Goal: Task Accomplishment & Management: Contribute content

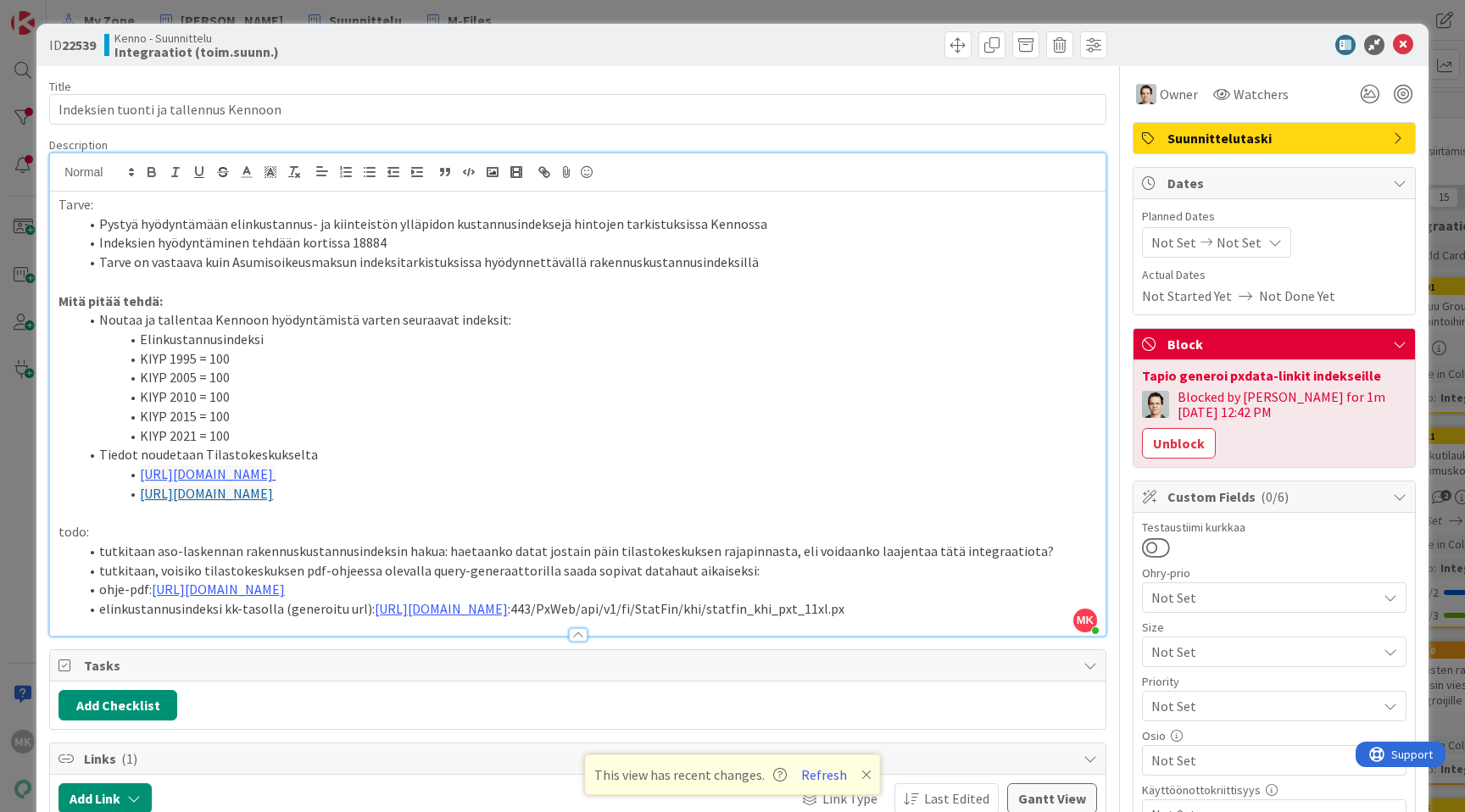
scroll to position [3, 913]
click at [336, 17] on div "ID 22539 Kenno - Suunnittelu Integraatiot (toim.suunn.) Title 37 / 128 Indeksie…" at bounding box center [732, 406] width 1465 height 812
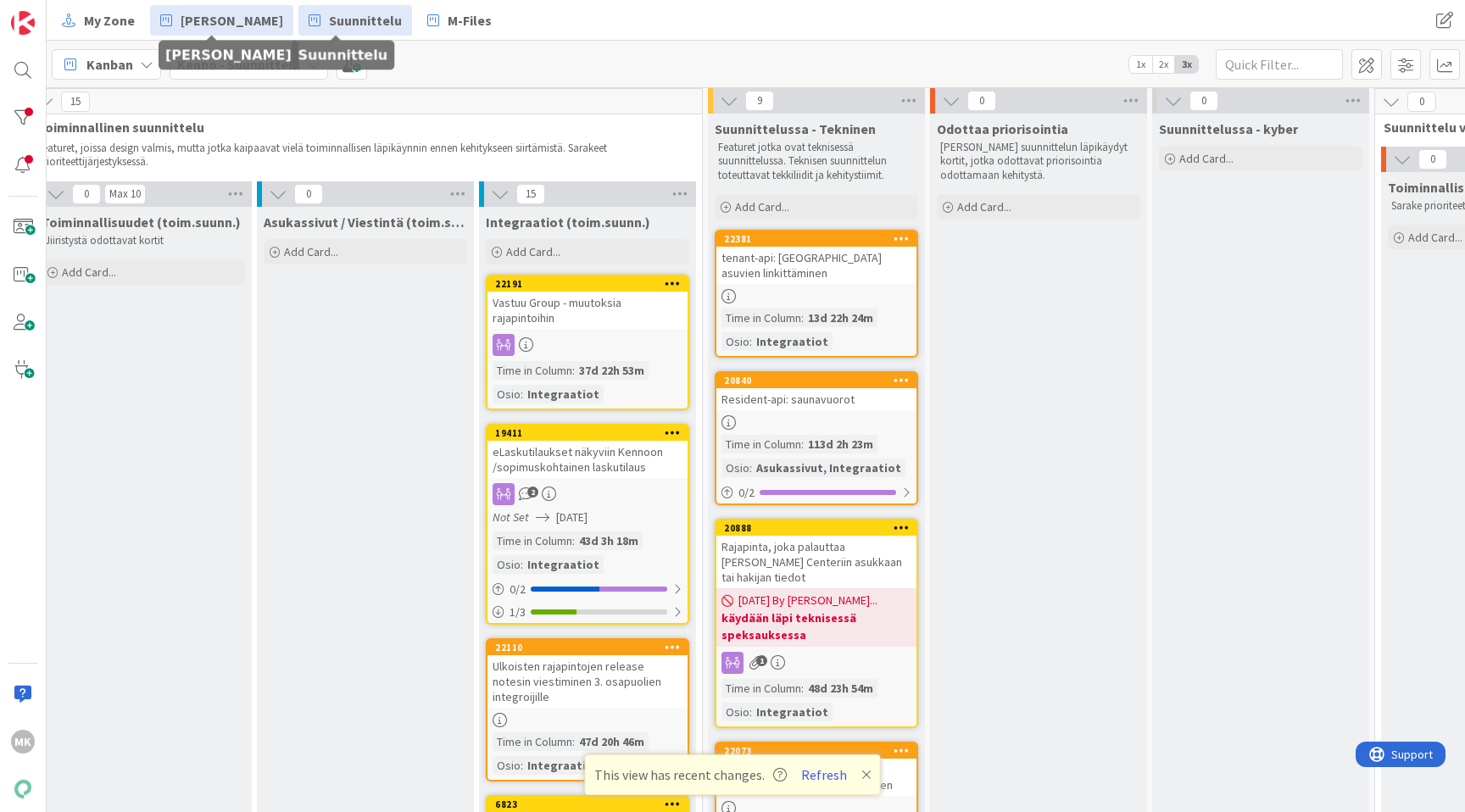
click at [228, 26] on span "[PERSON_NAME]" at bounding box center [232, 20] width 103 height 20
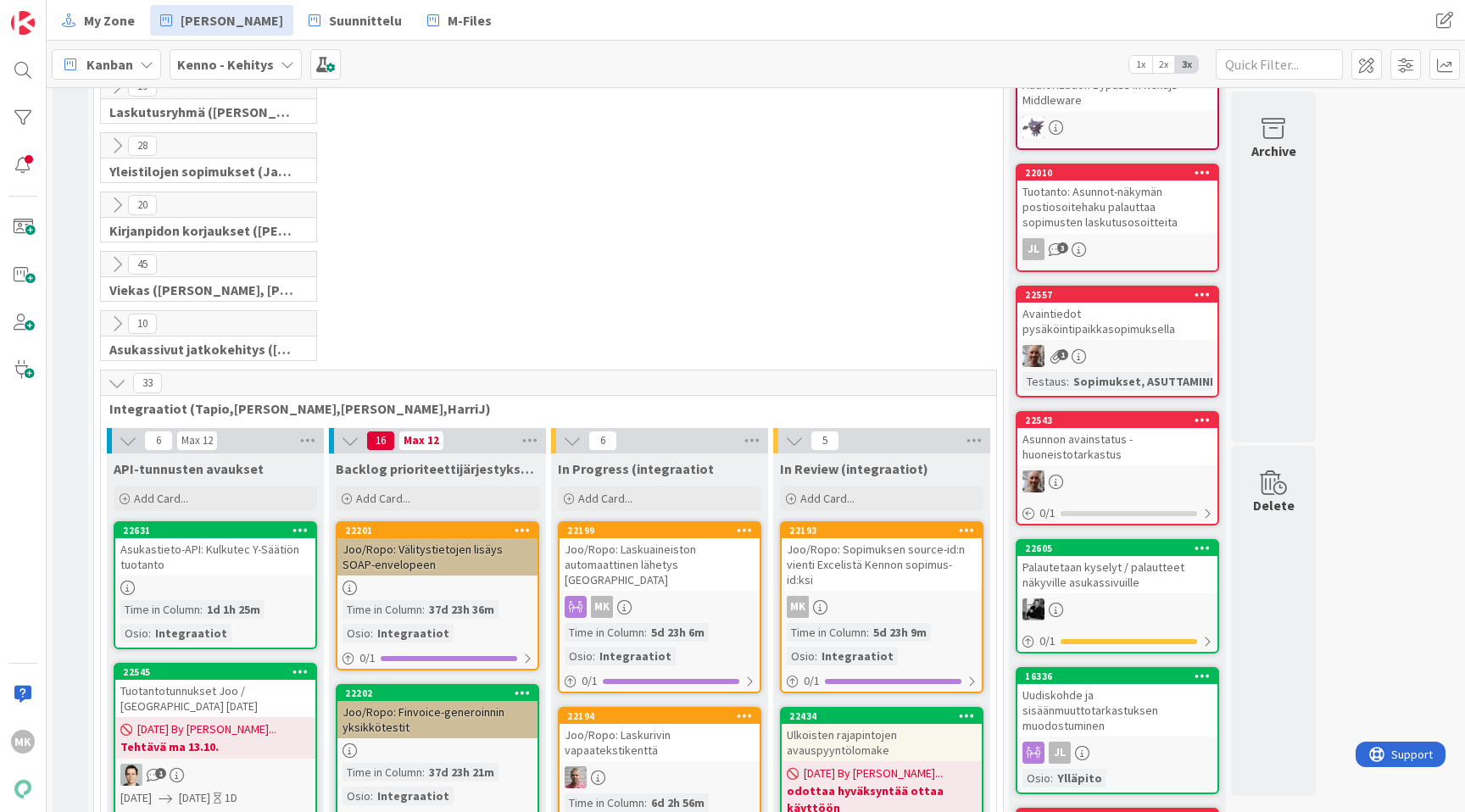
scroll to position [488, 0]
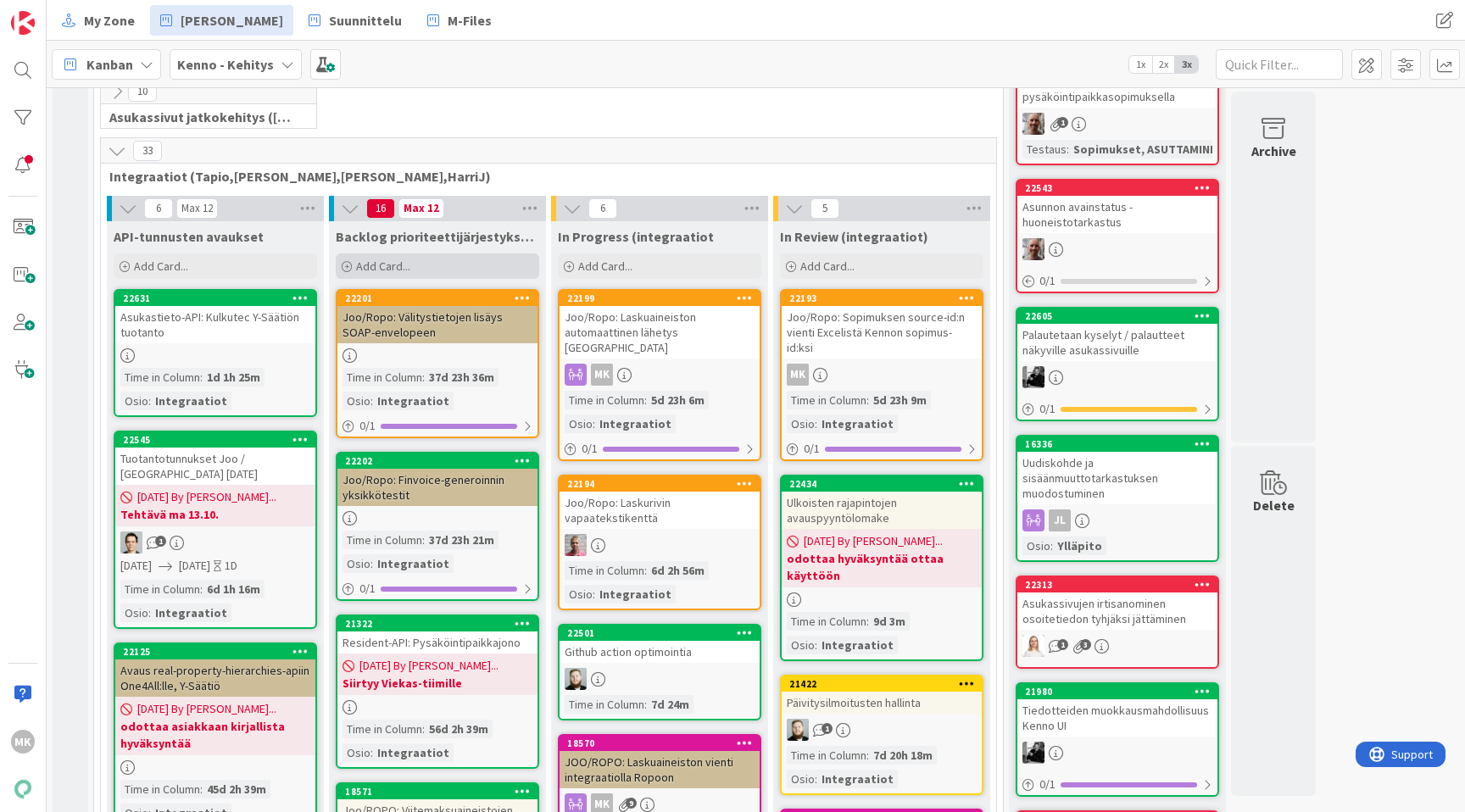
click at [478, 270] on div "Add Card..." at bounding box center [437, 266] width 203 height 25
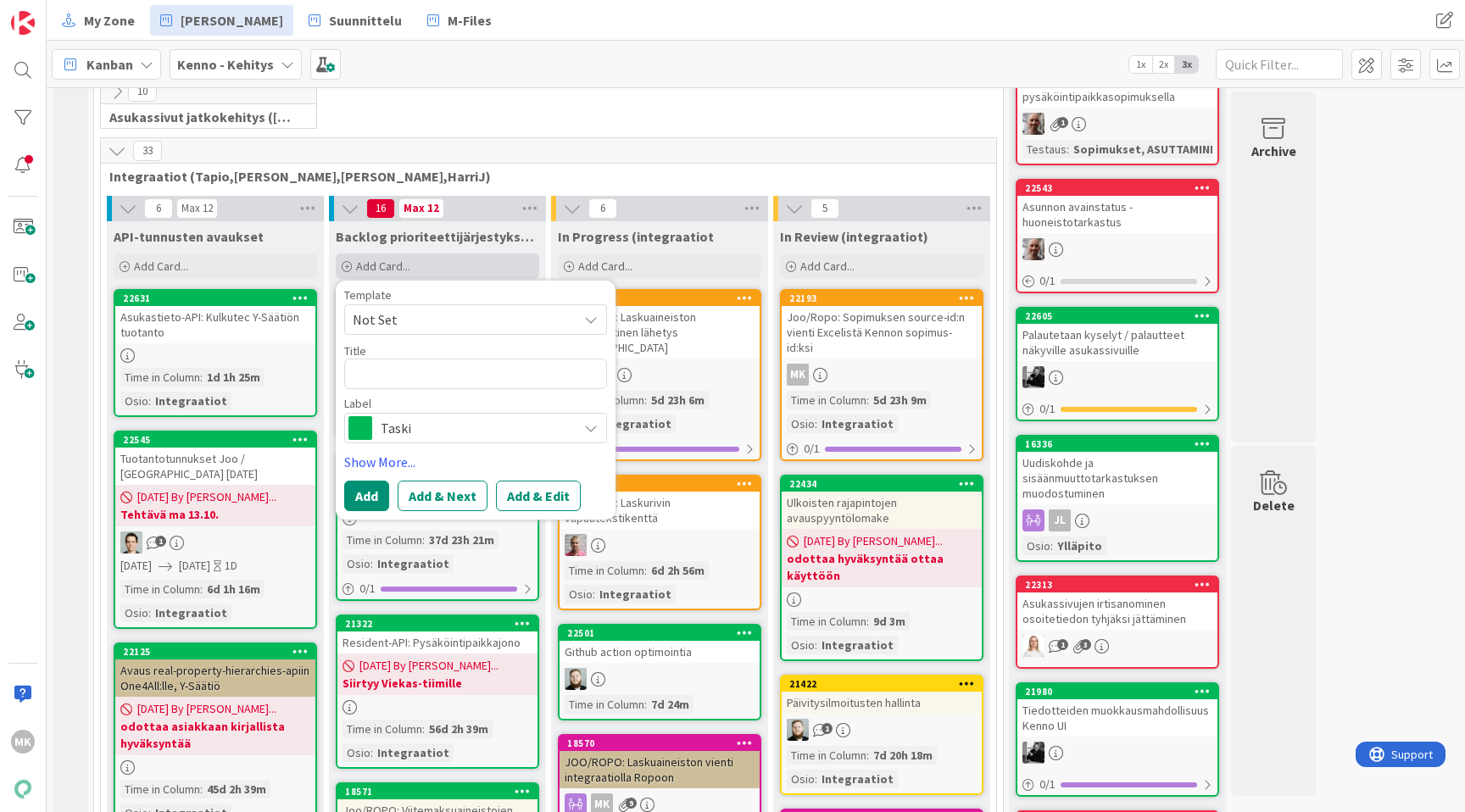
type textarea "x"
type textarea "R"
type textarea "x"
type textarea "J"
type textarea "x"
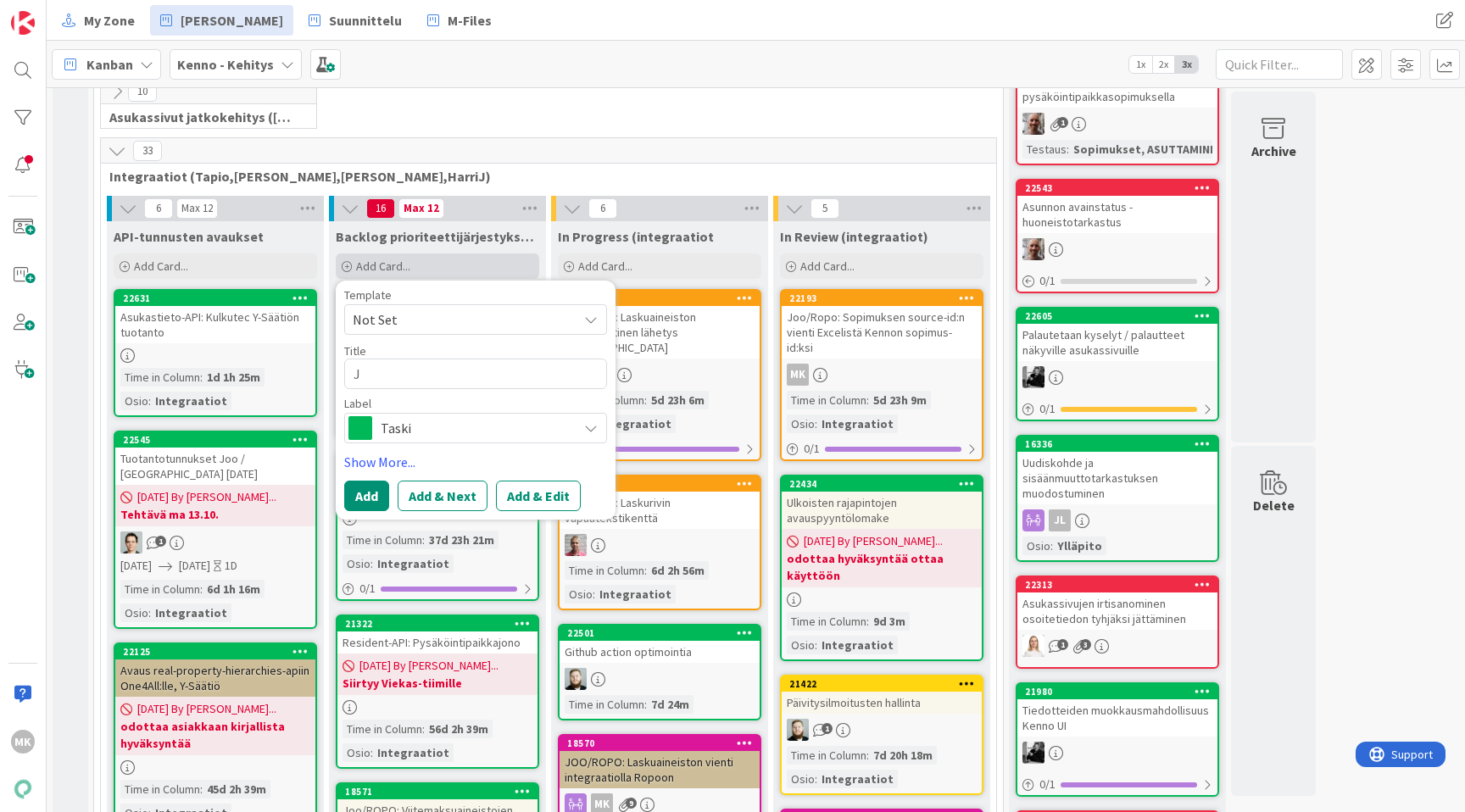
type textarea "Jo"
type textarea "x"
type textarea "Joo"
type textarea "x"
type textarea "Joo/"
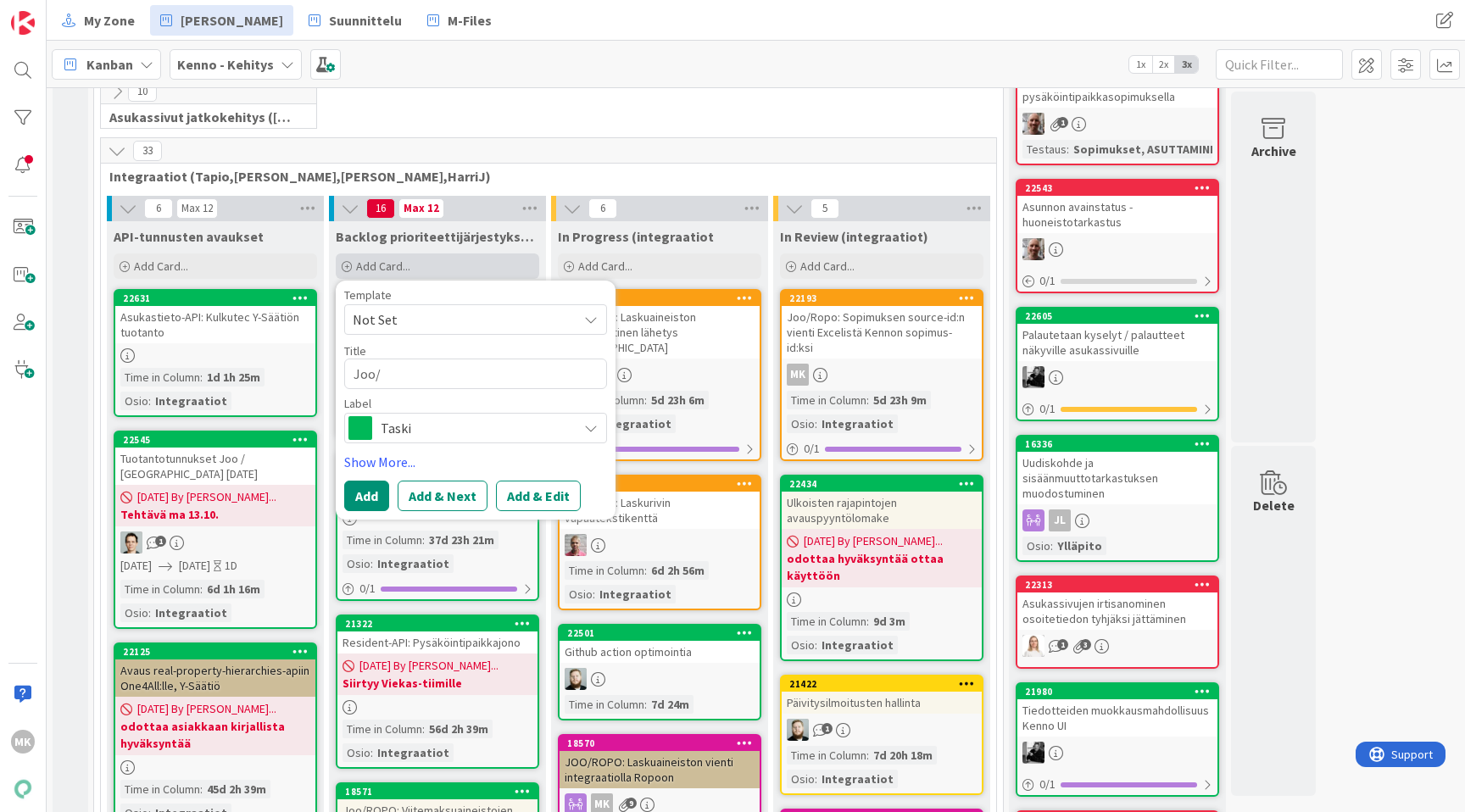
type textarea "x"
type textarea "Joo/R"
type textarea "x"
type textarea "Joo/Ro"
type textarea "x"
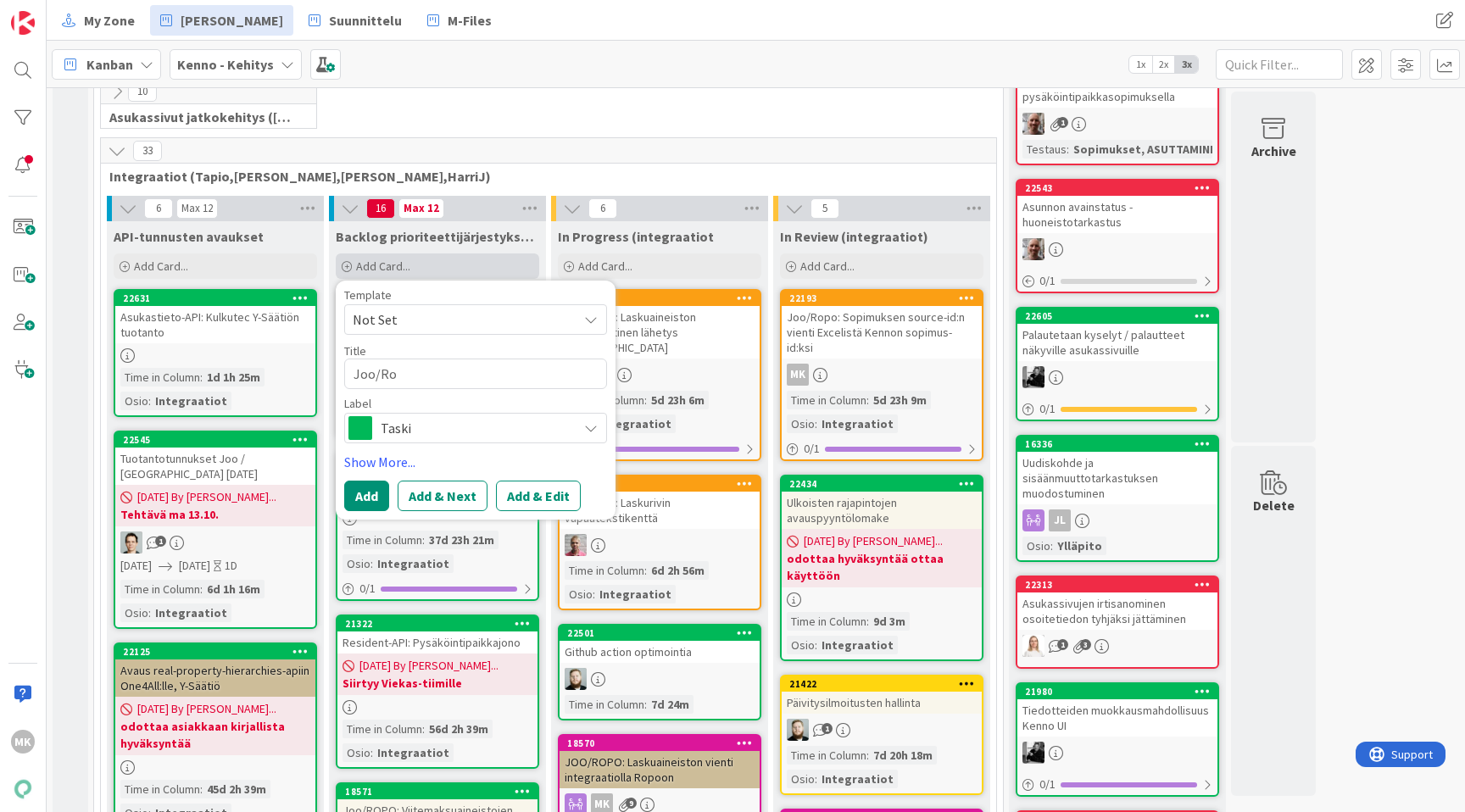
type textarea "Joo/Rop"
type textarea "x"
type textarea "Joo/Ropo"
type textarea "x"
type textarea "Joo/Ropo:"
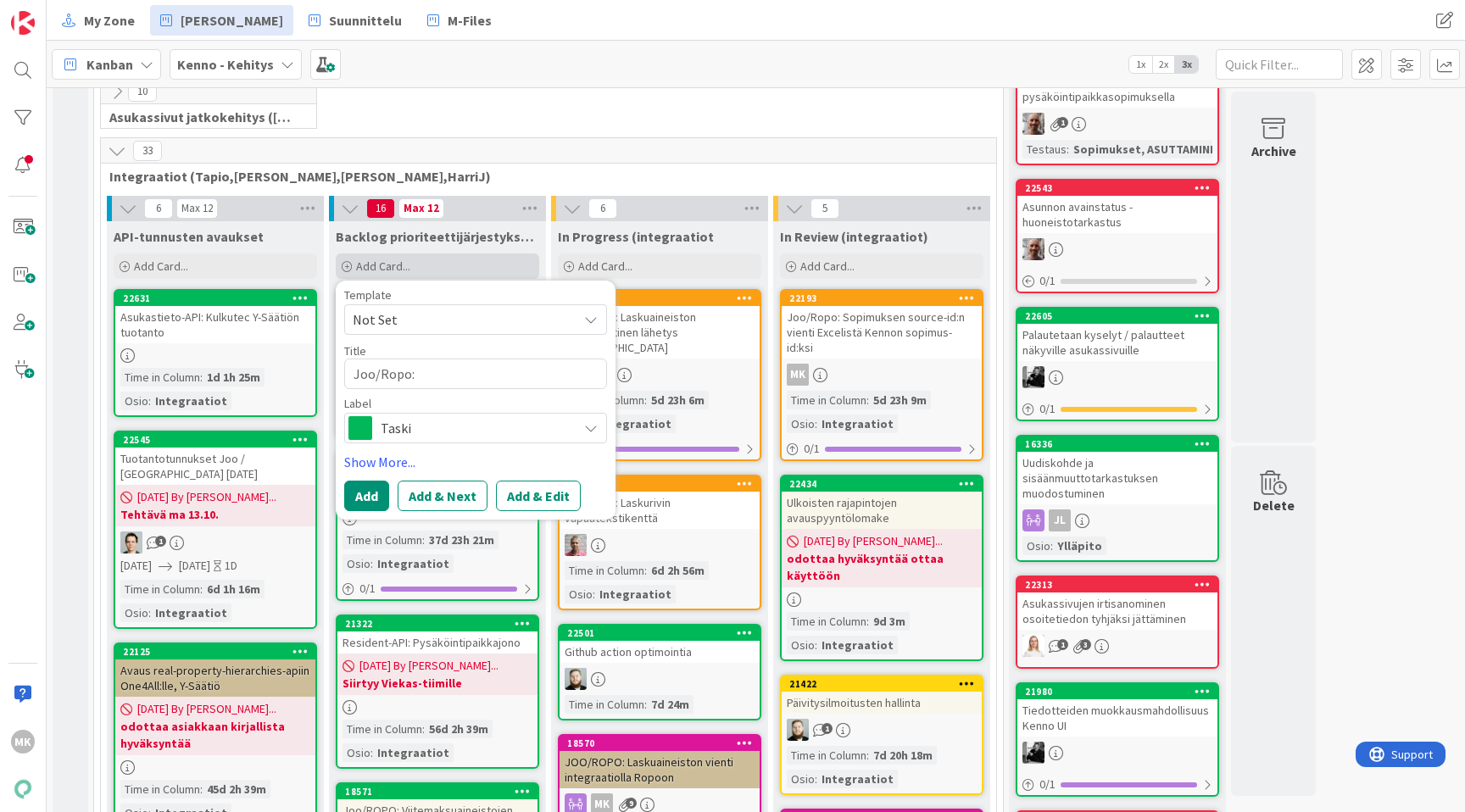
type textarea "x"
type textarea "Joo/Ropo:"
type textarea "x"
type textarea "Joo/Ropo: F"
type textarea "x"
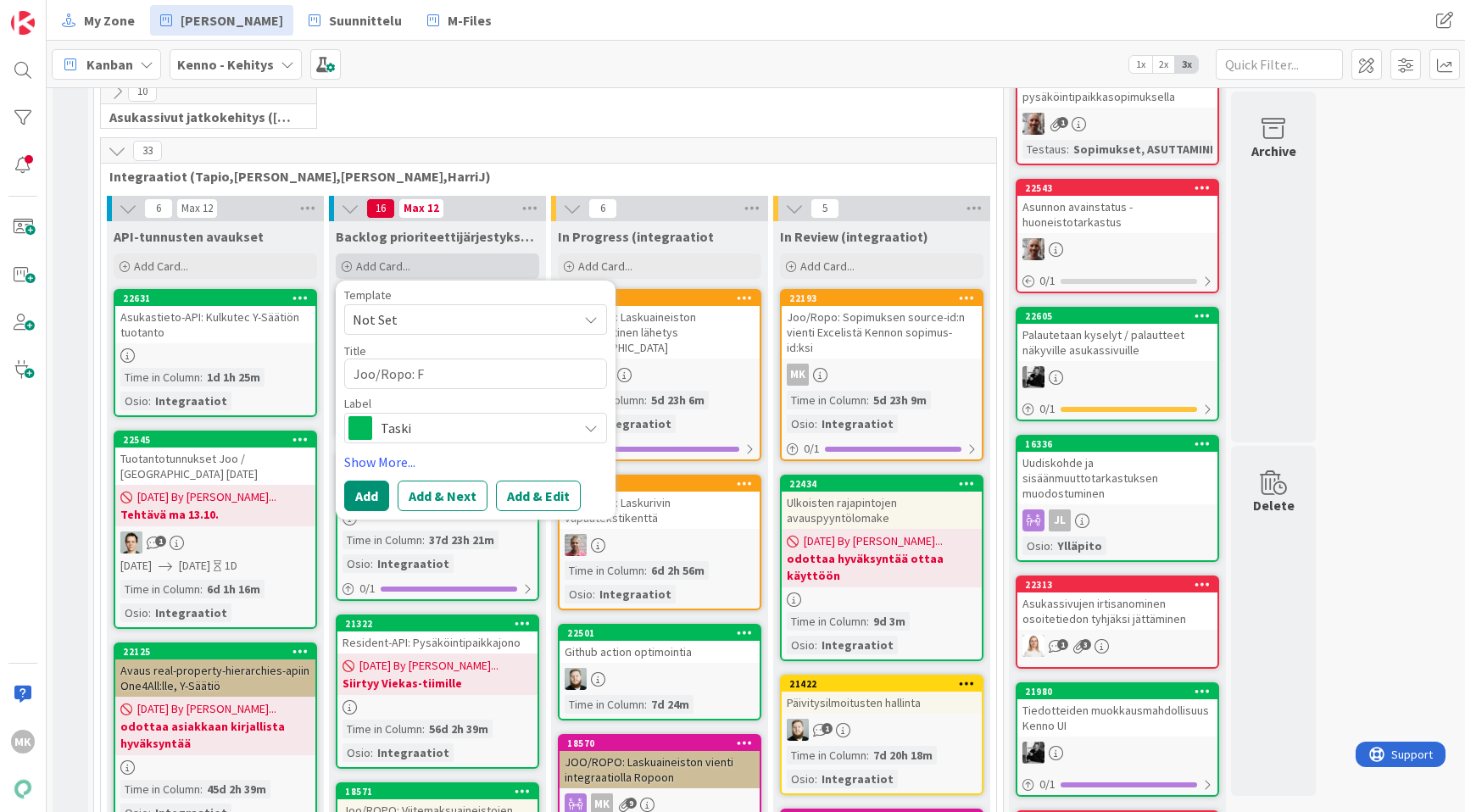
type textarea "Joo/Ropo: Fi"
type textarea "x"
type textarea "Joo/Ropo: Fin"
type textarea "x"
type textarea "Joo/Ropo: Finv"
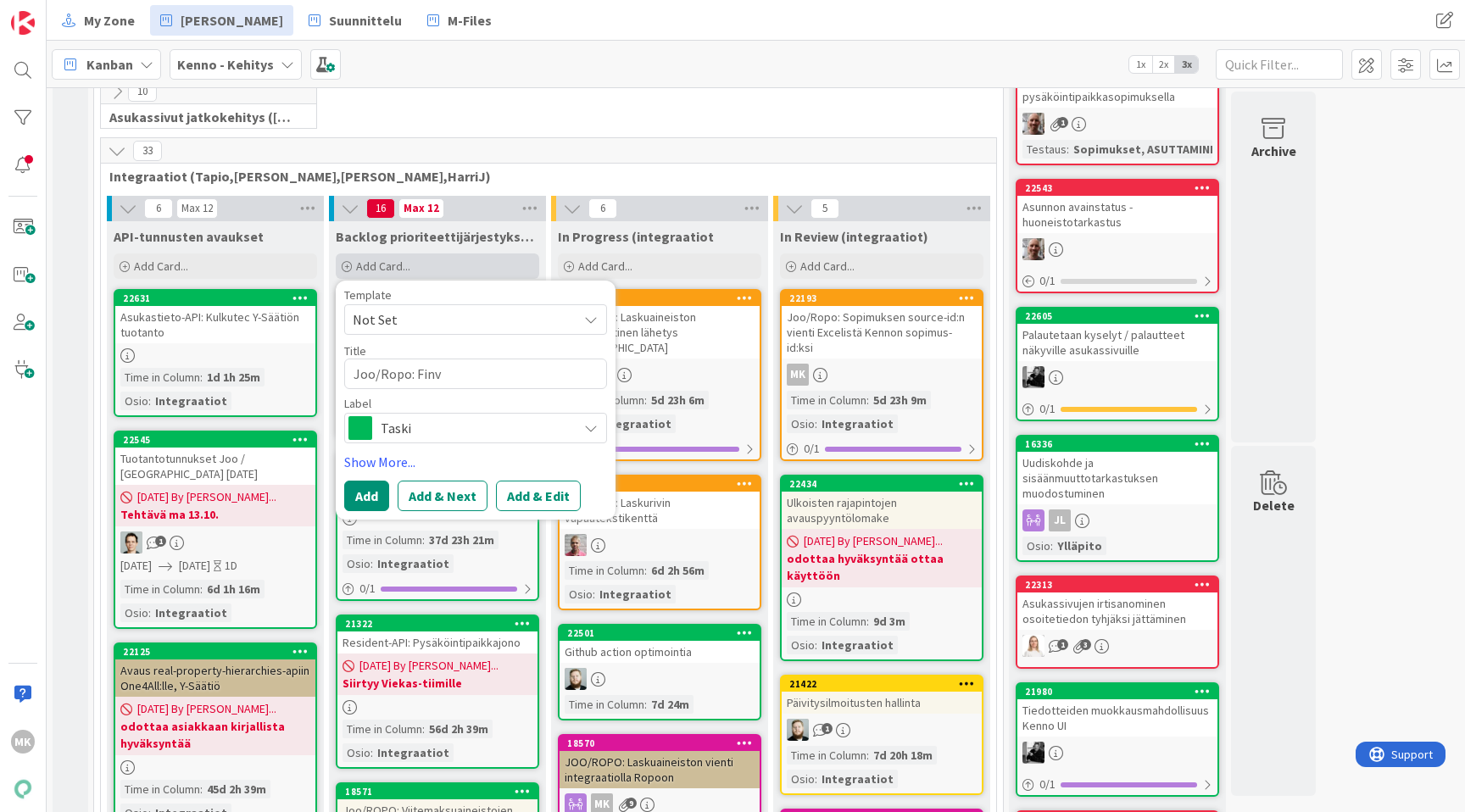
type textarea "x"
type textarea "Joo/Ropo: Finvo"
type textarea "x"
type textarea "Joo/Ropo: Finvoic"
type textarea "x"
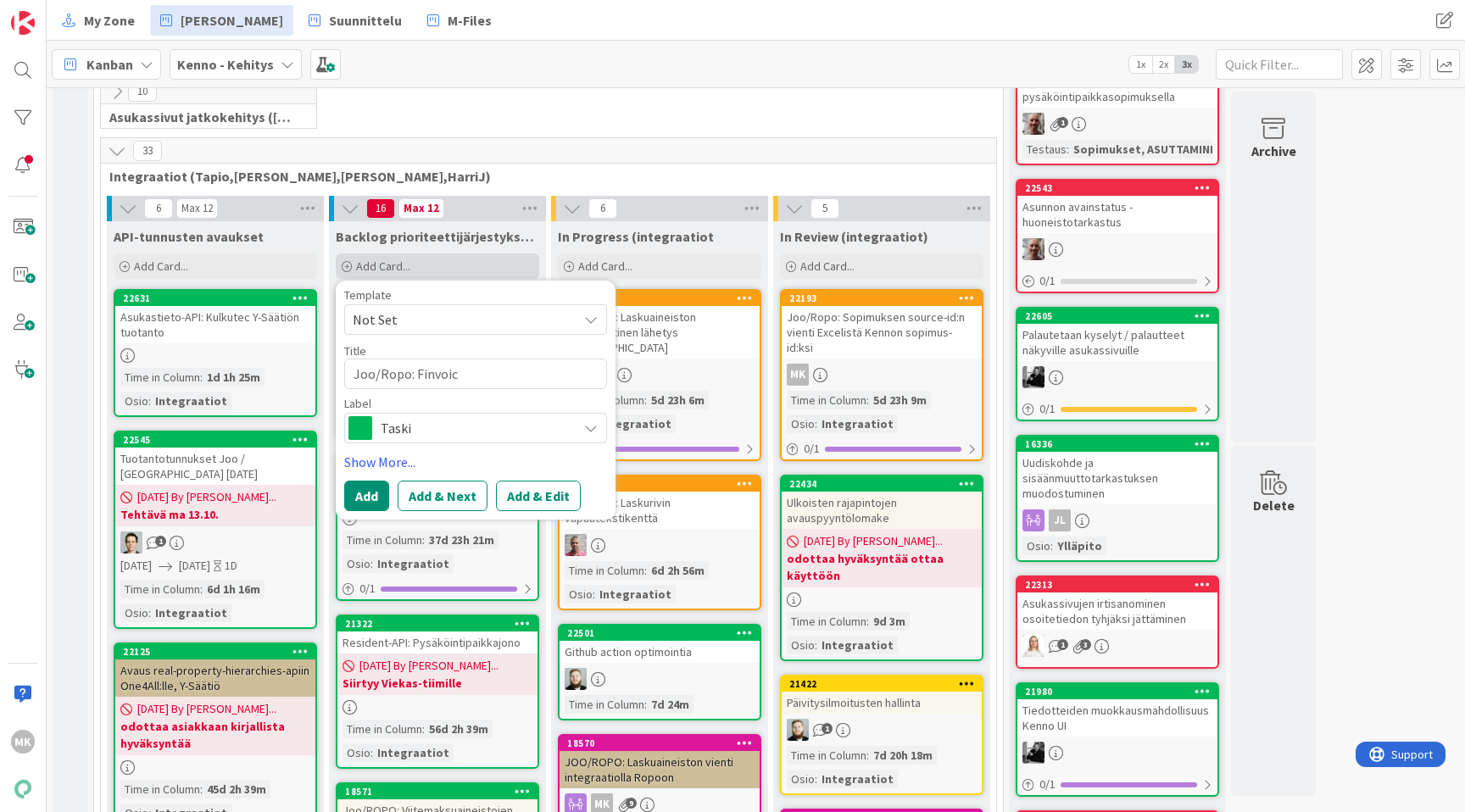
type textarea "Joo/Ropo: Finvoice"
type textarea "x"
type textarea "Joo/Ropo: Finvoice-"
type textarea "x"
type textarea "Joo/Ropo: Finvoice-k"
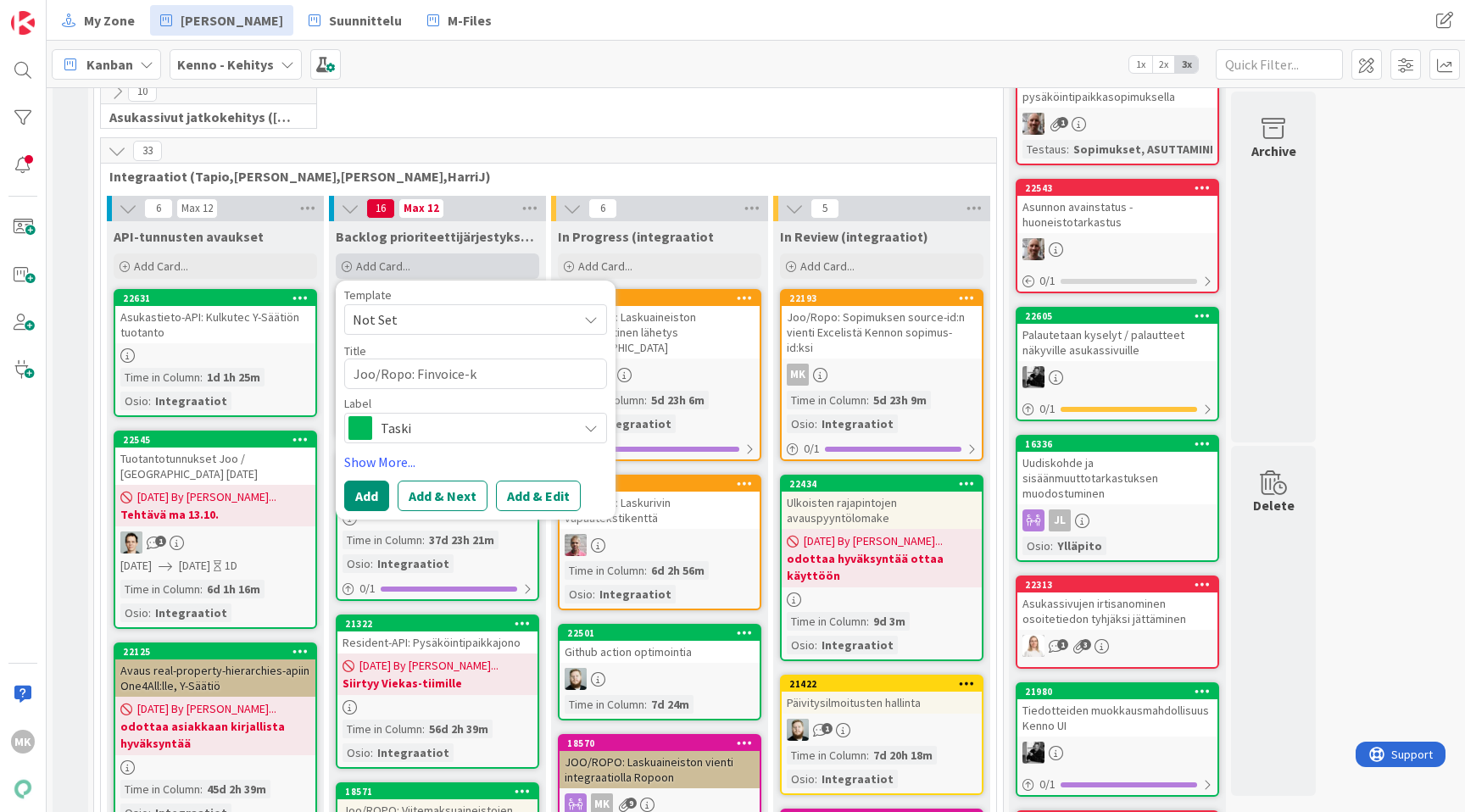
type textarea "x"
type textarea "Joo/Ropo: Finvoice-kor"
type textarea "x"
type textarea "Joo/Ropo: Finvoice-korj"
type textarea "x"
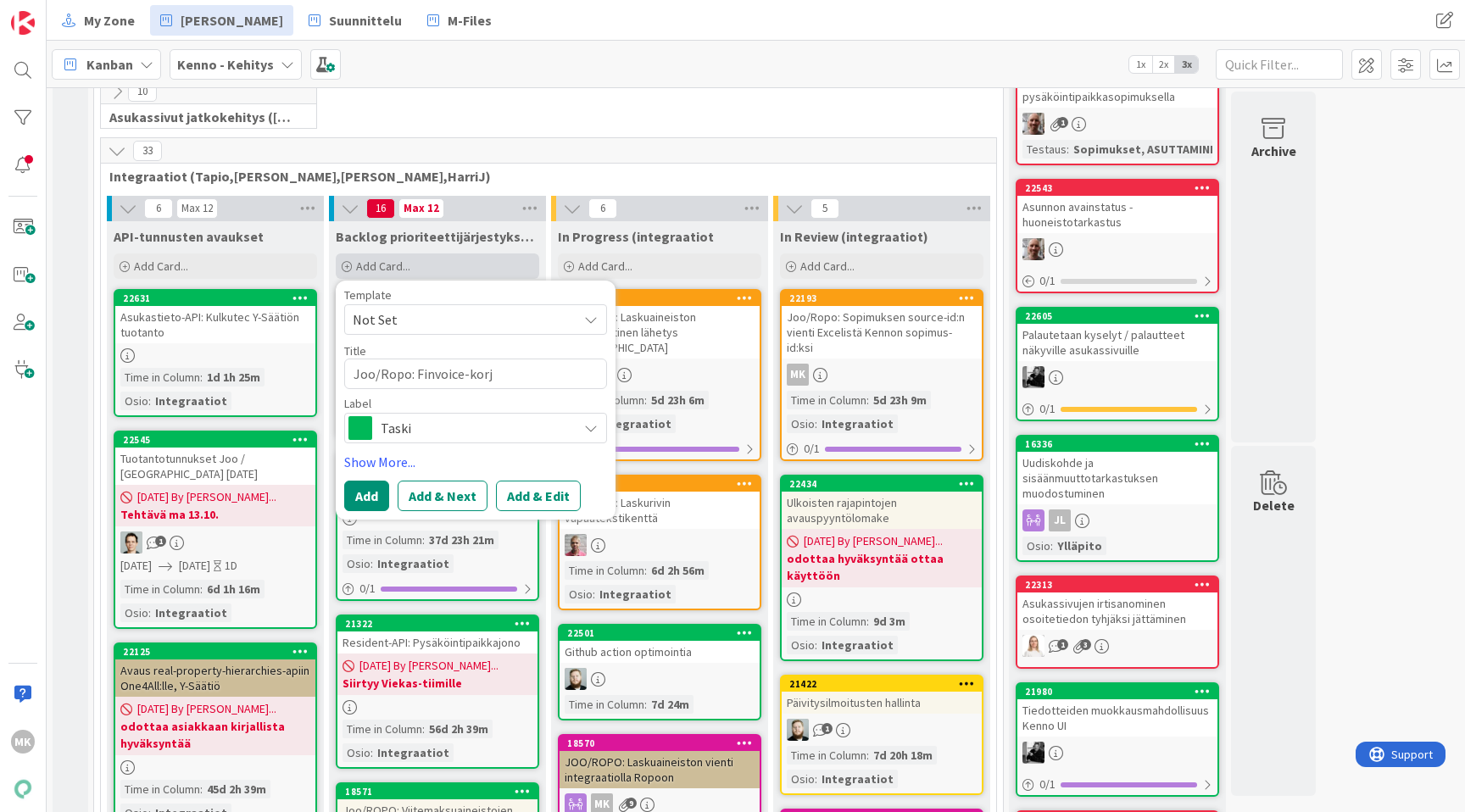
type textarea "Joo/Ropo: Finvoice-korja"
type textarea "x"
type textarea "Joo/Ropo: Finvoice-korjau"
type textarea "x"
type textarea "Joo/Ropo: Finvoice-korjauks"
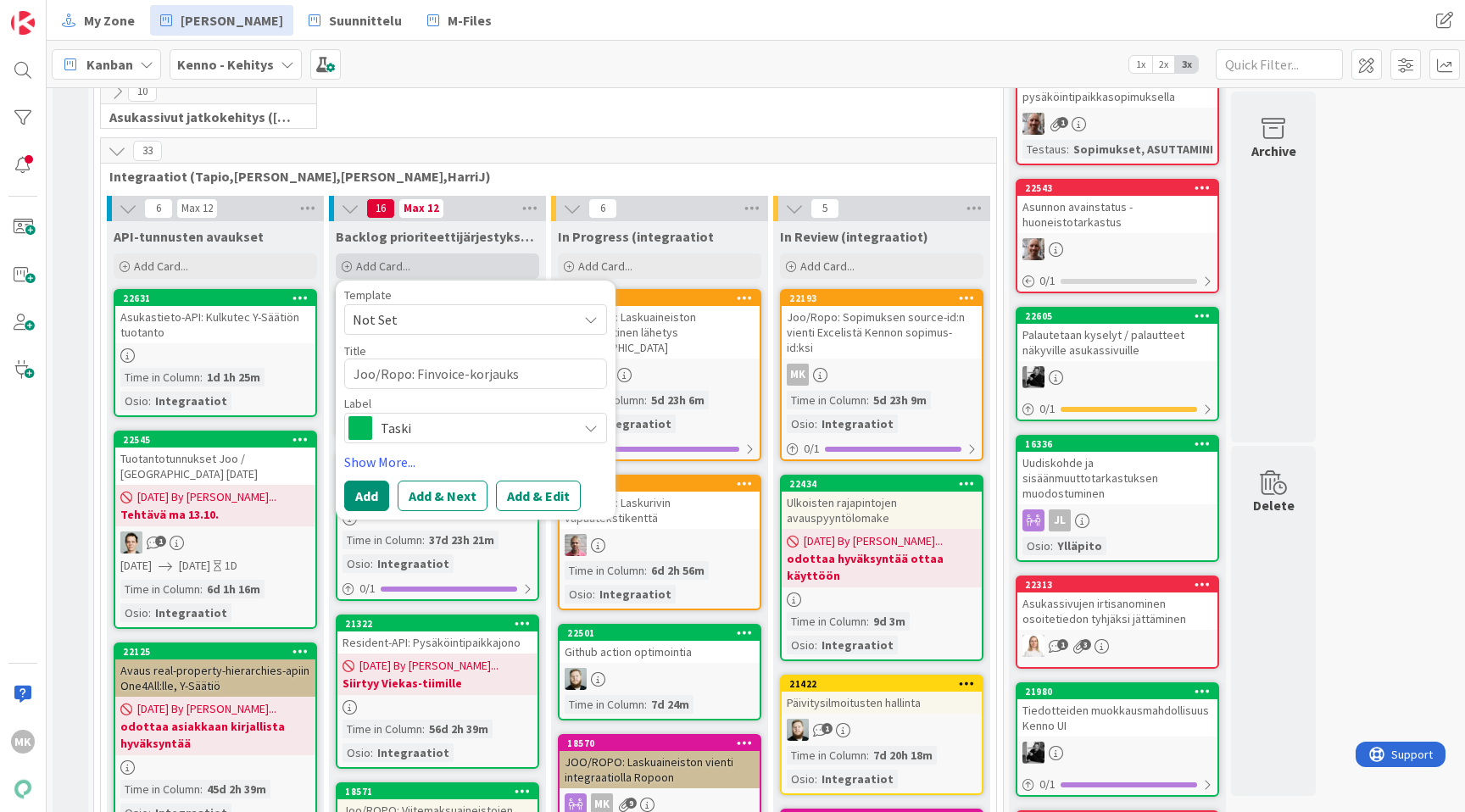
type textarea "x"
type textarea "Joo/Ropo: Finvoice-korjaukse"
type textarea "x"
type textarea "Joo/Ropo: Finvoice-korjaukset"
click at [543, 489] on button "Add & Edit" at bounding box center [539, 496] width 85 height 30
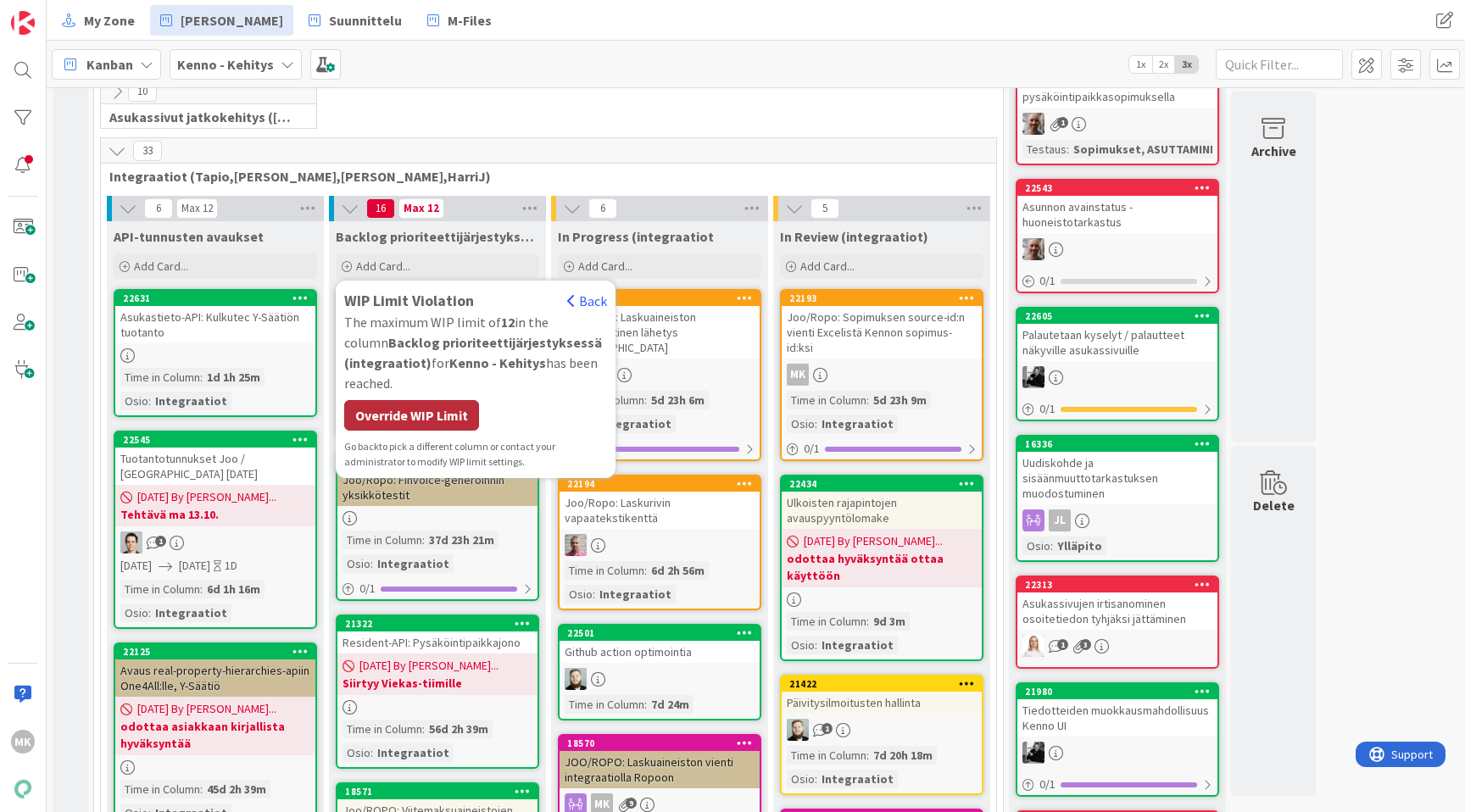
click at [430, 418] on div "Override WIP Limit" at bounding box center [411, 415] width 135 height 30
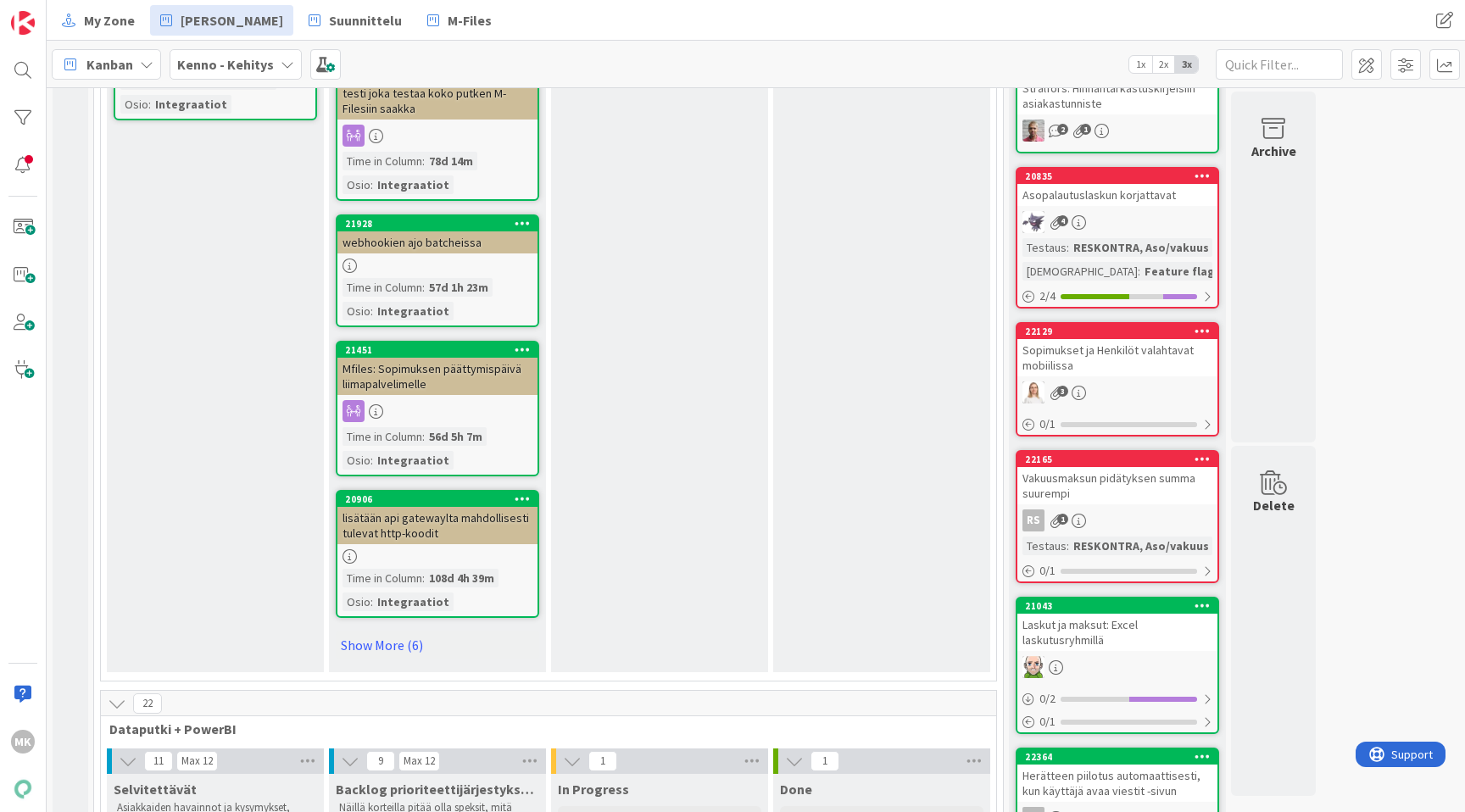
scroll to position [2010, 0]
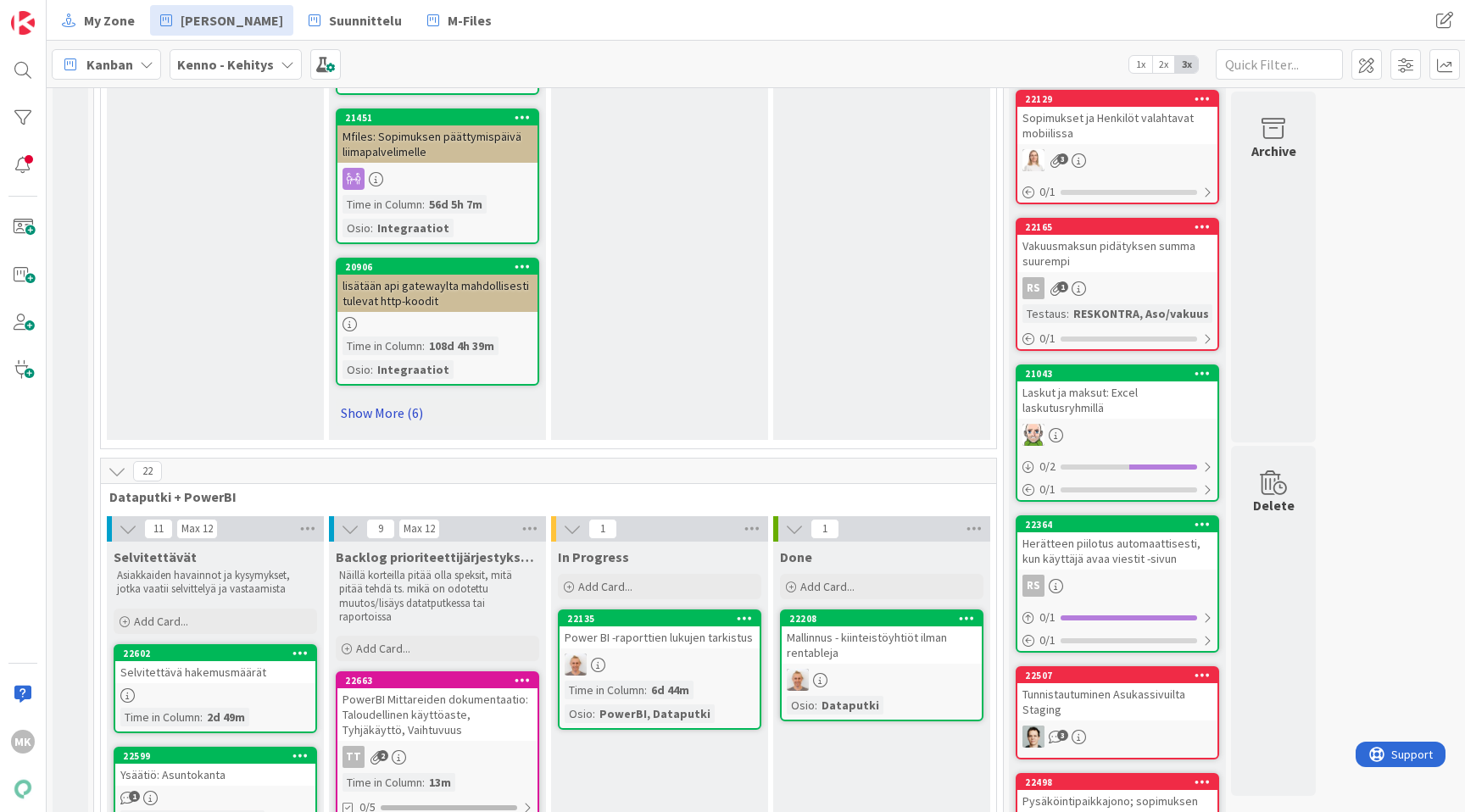
click at [396, 399] on link "Show More (6)" at bounding box center [437, 412] width 203 height 27
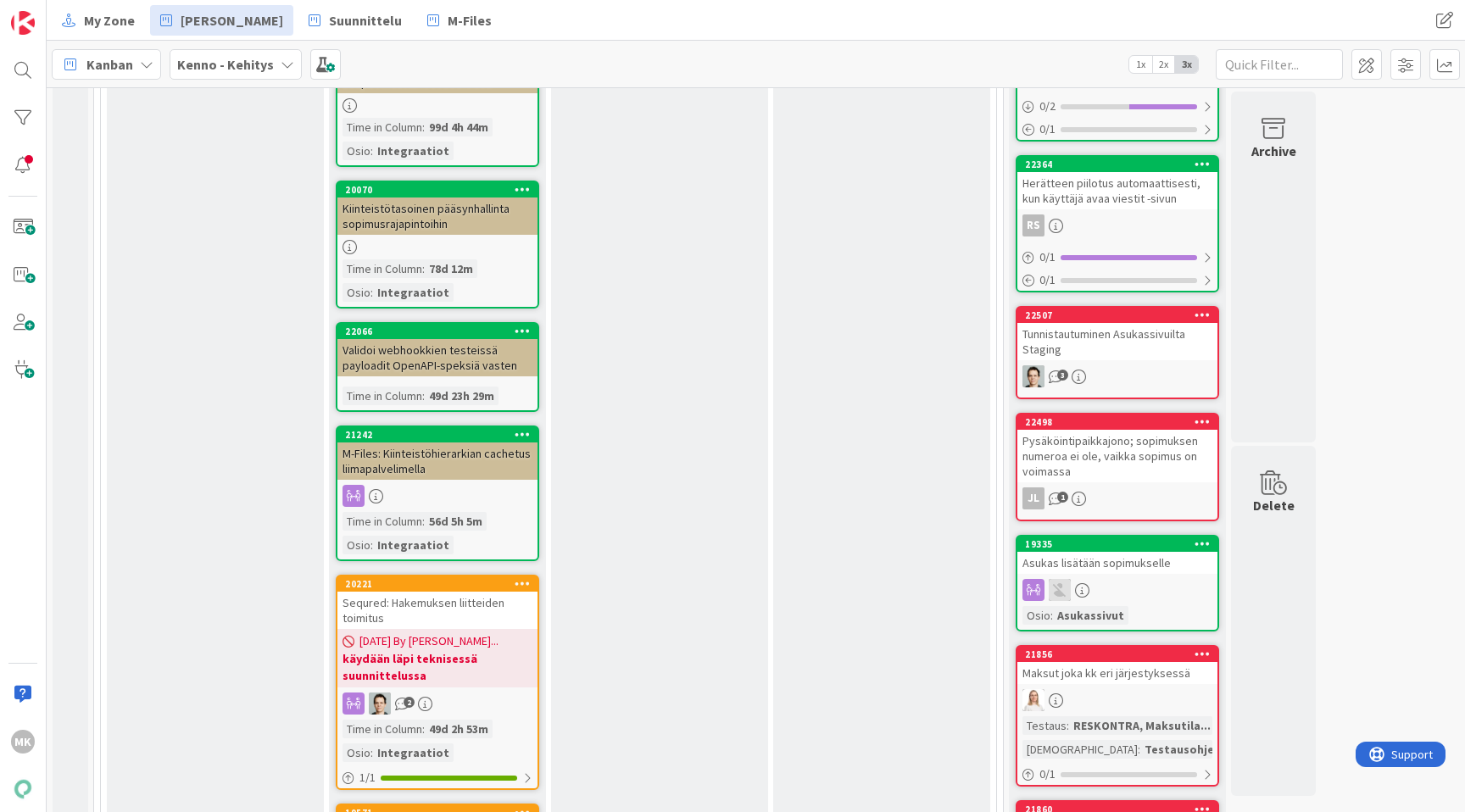
scroll to position [2801, 0]
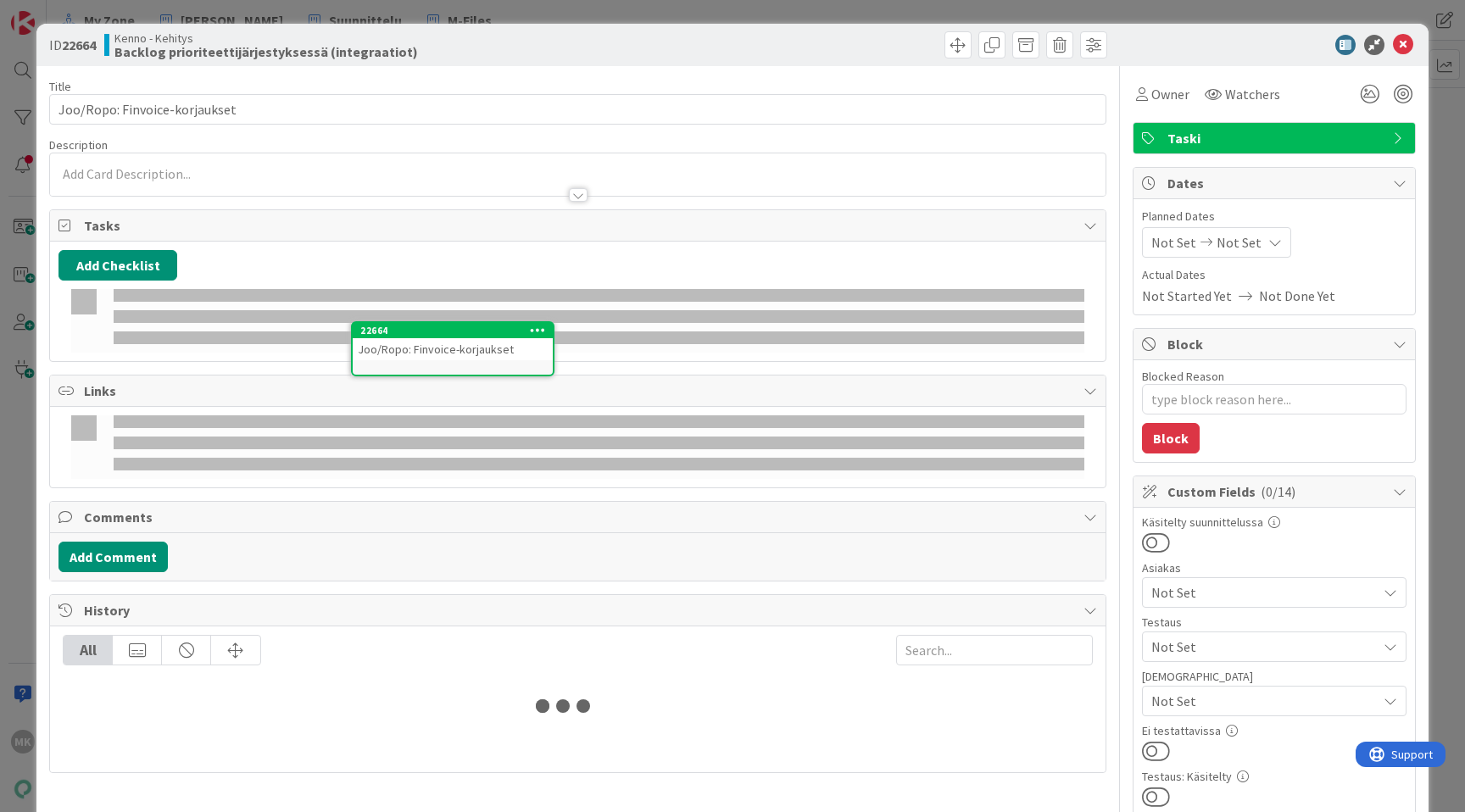
scroll to position [2066, 0]
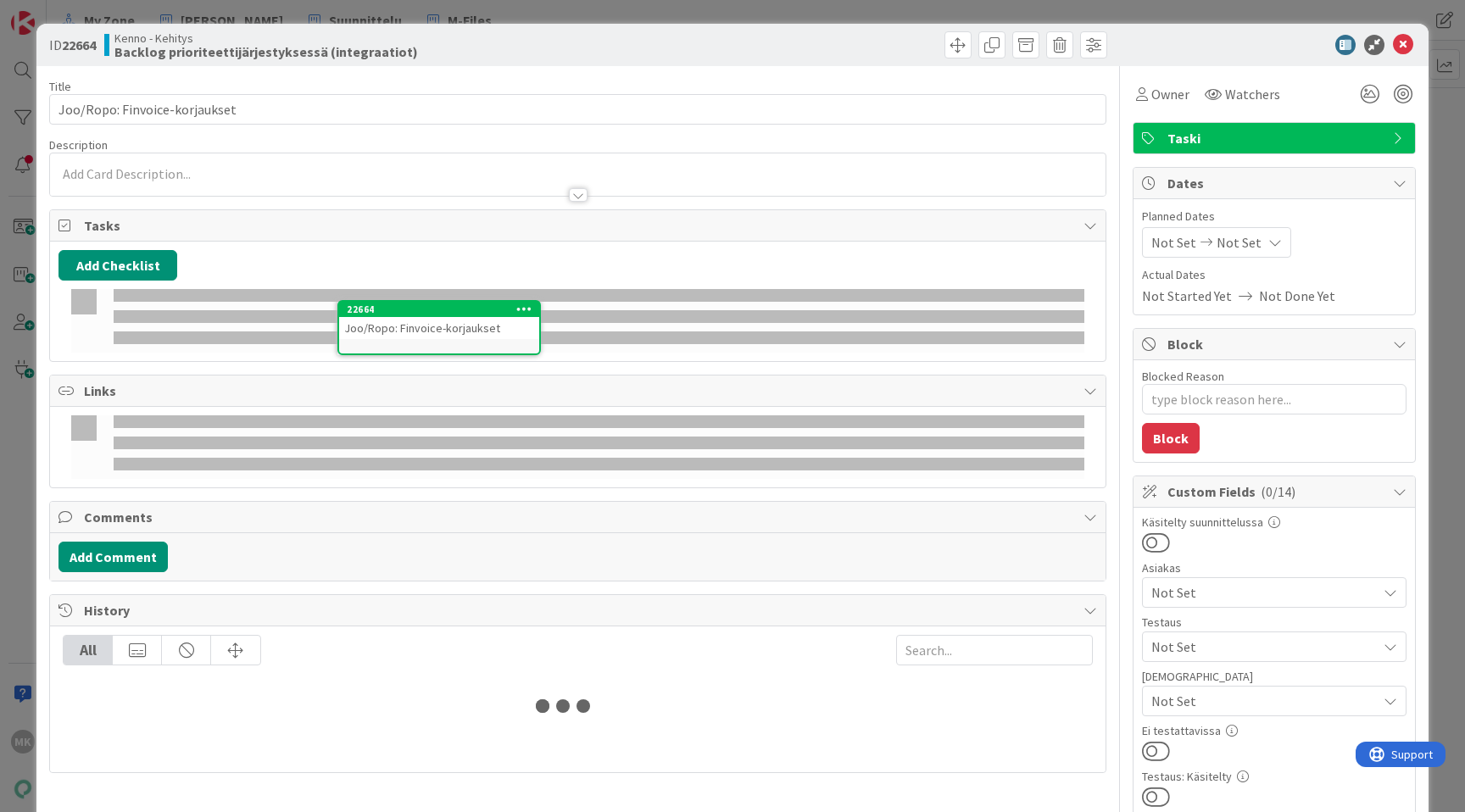
type textarea "x"
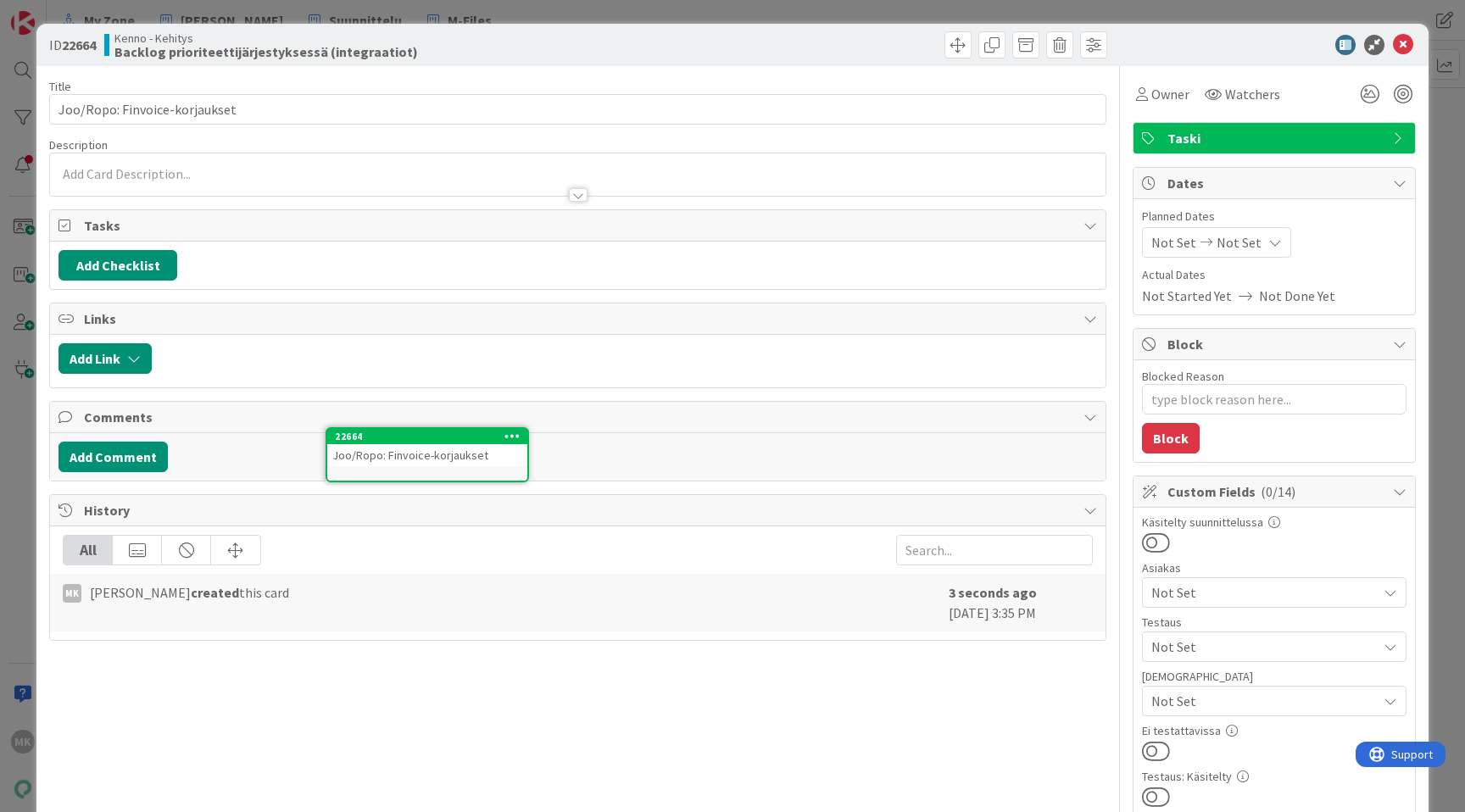
drag, startPoint x: 468, startPoint y: 576, endPoint x: 463, endPoint y: 451, distance: 125.1
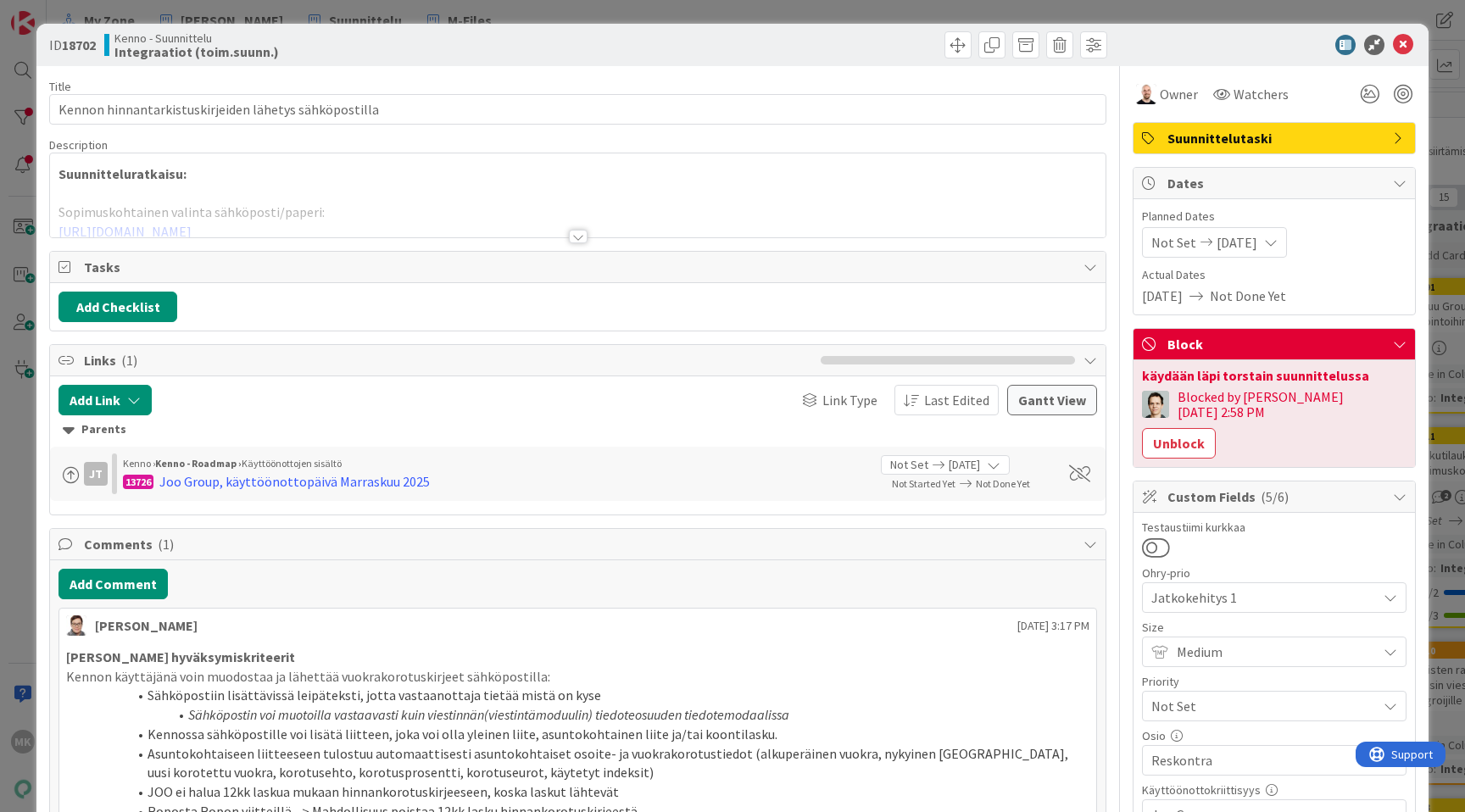
click at [491, 233] on div at bounding box center [578, 216] width 1055 height 43
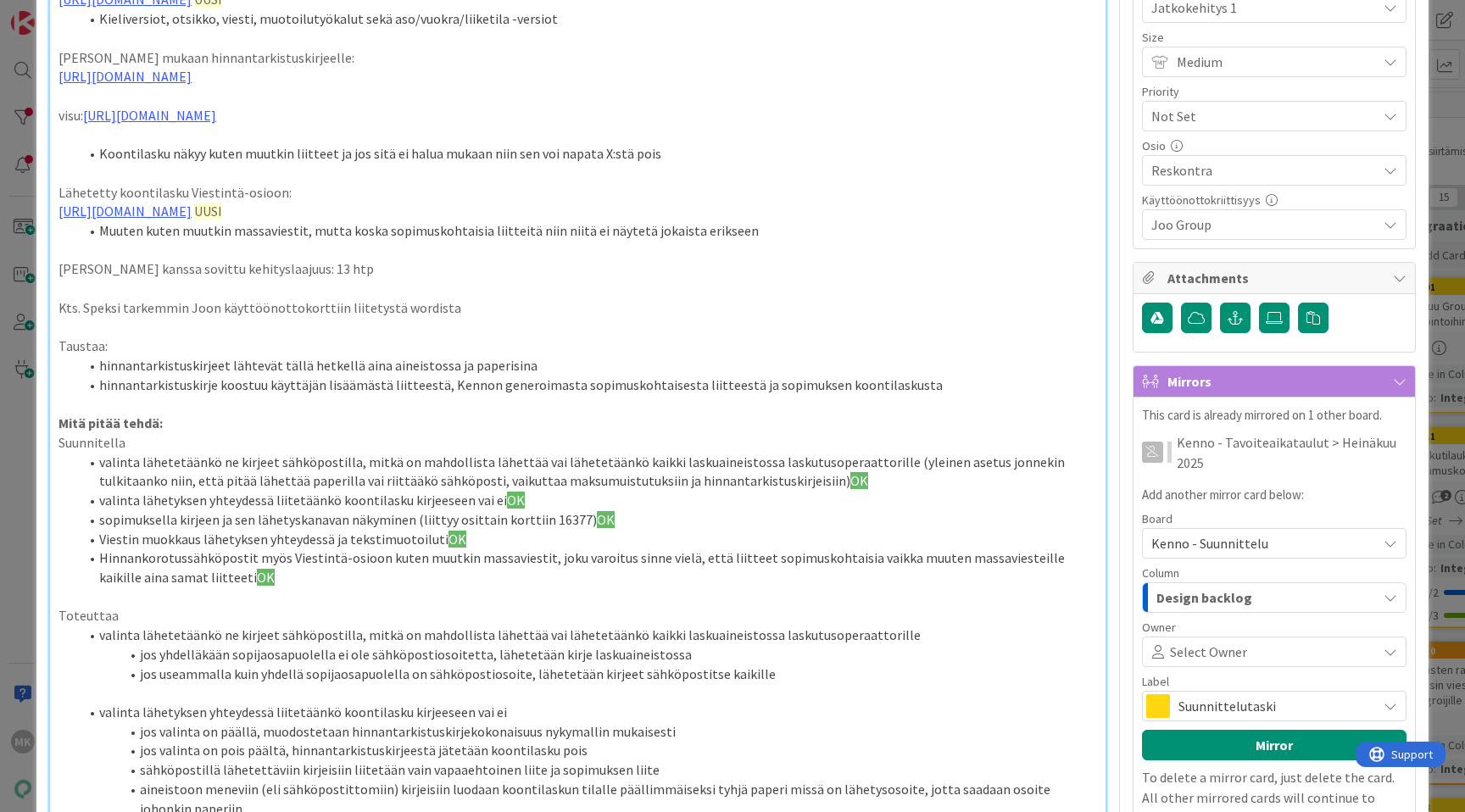
scroll to position [358, 0]
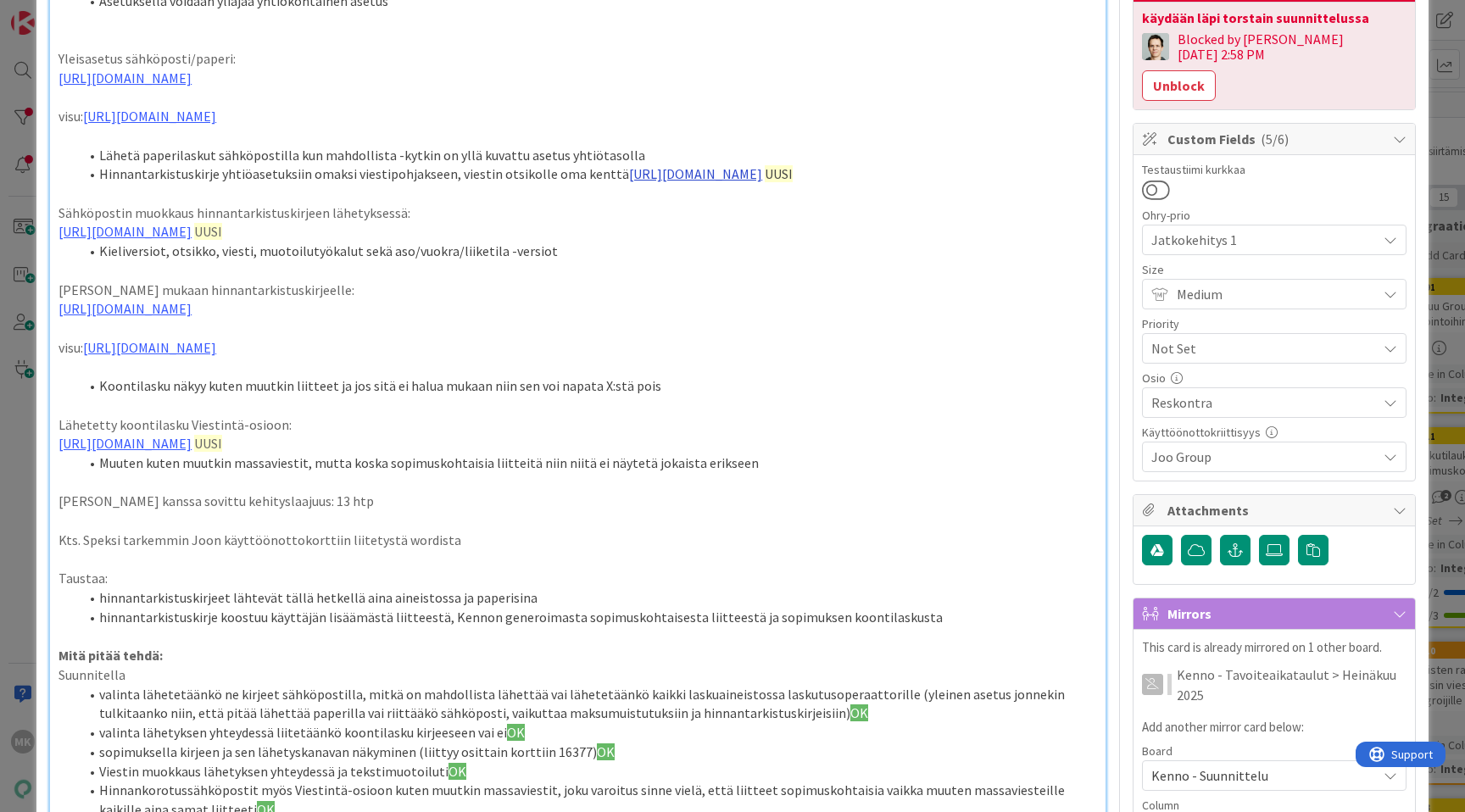
click at [667, 183] on link "[URL][DOMAIN_NAME]" at bounding box center [696, 174] width 133 height 17
click at [516, 265] on link "https://www.figma.com/design/s06ePFuGvSFkRRSBp8p43G/Reskontra?node-id=2785-4079…" at bounding box center [531, 264] width 117 height 22
click at [715, 183] on link "https://www.figma.com/design/s06ePFuGvSFkRRSBp8p43G/Reskontra?node-id=2785-4079…" at bounding box center [696, 174] width 133 height 17
click at [563, 259] on div "Suunnitteluratkaisu: Sopimuskohtainen valinta sähköposti/paperi: https://www.fi…" at bounding box center [578, 653] width 1055 height 1638
click at [685, 184] on li "Hinnantarkistuskirje yhtiöasetuksiin omaksi viestipohjakseen, viestin otsikolle…" at bounding box center [588, 174] width 1018 height 19
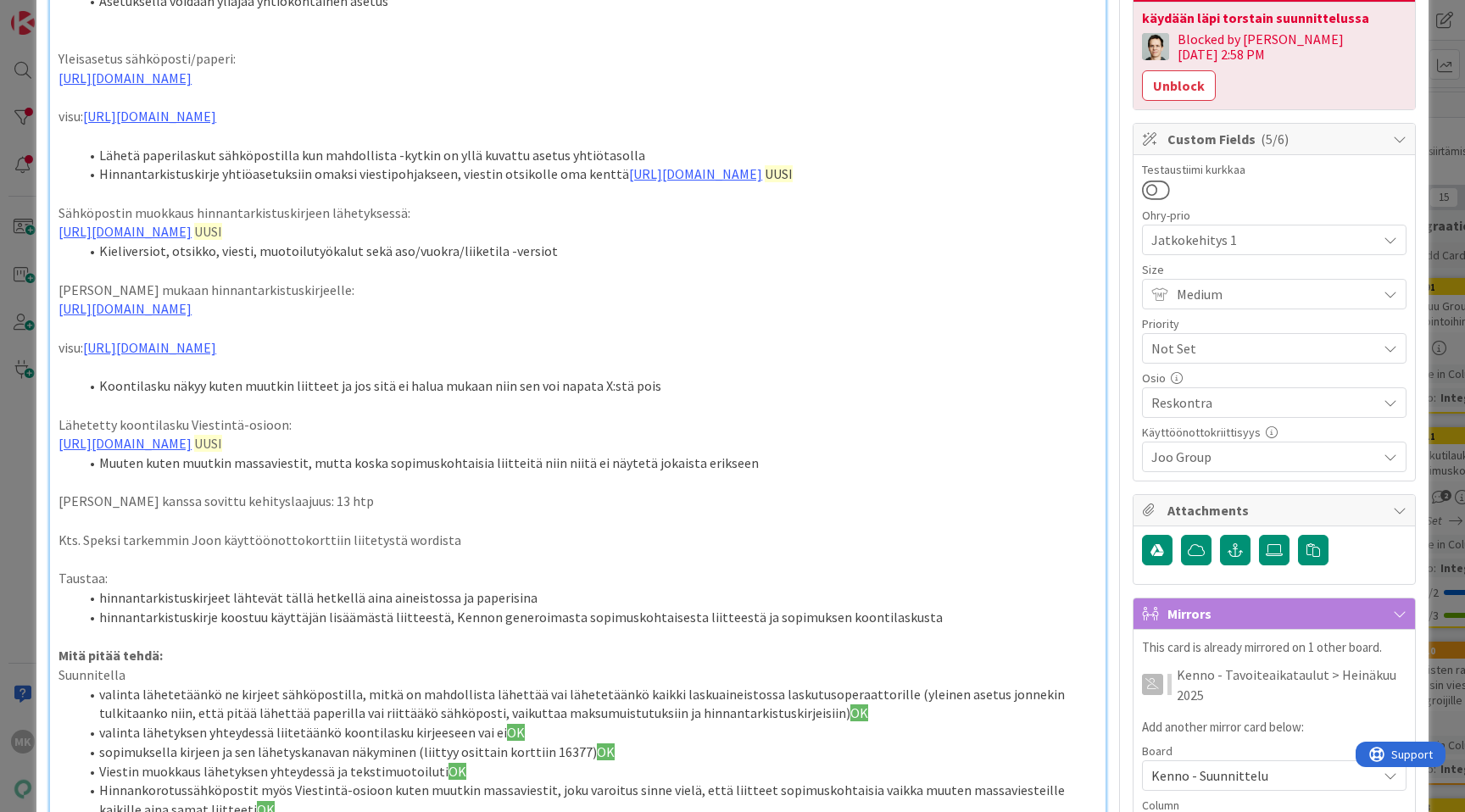
click at [609, 265] on div "Suunnitteluratkaisu: Sopimuskohtainen valinta sähköposti/paperi: https://www.fi…" at bounding box center [578, 653] width 1055 height 1638
click at [537, 271] on link "https://www.figma.com/design/s06ePFuGvSFkRRSBp8p43G/Reskontra?node-id=2785-4079…" at bounding box center [531, 264] width 117 height 22
click at [191, 240] on link "https://www.figma.com/proto/s06ePFuGvSFkRRSBp8p43G/Reskontra?page-id=0%3A1&node…" at bounding box center [124, 232] width 133 height 17
click at [498, 343] on div "Suunnitteluratkaisu: Sopimuskohtainen valinta sähköposti/paperi: https://www.fi…" at bounding box center [578, 653] width 1055 height 1638
click at [191, 240] on link "https://www.figma.com/proto/s06ePFuGvSFkRRSBp8p43G/Reskontra?page-id=0%3A1&node…" at bounding box center [124, 232] width 133 height 17
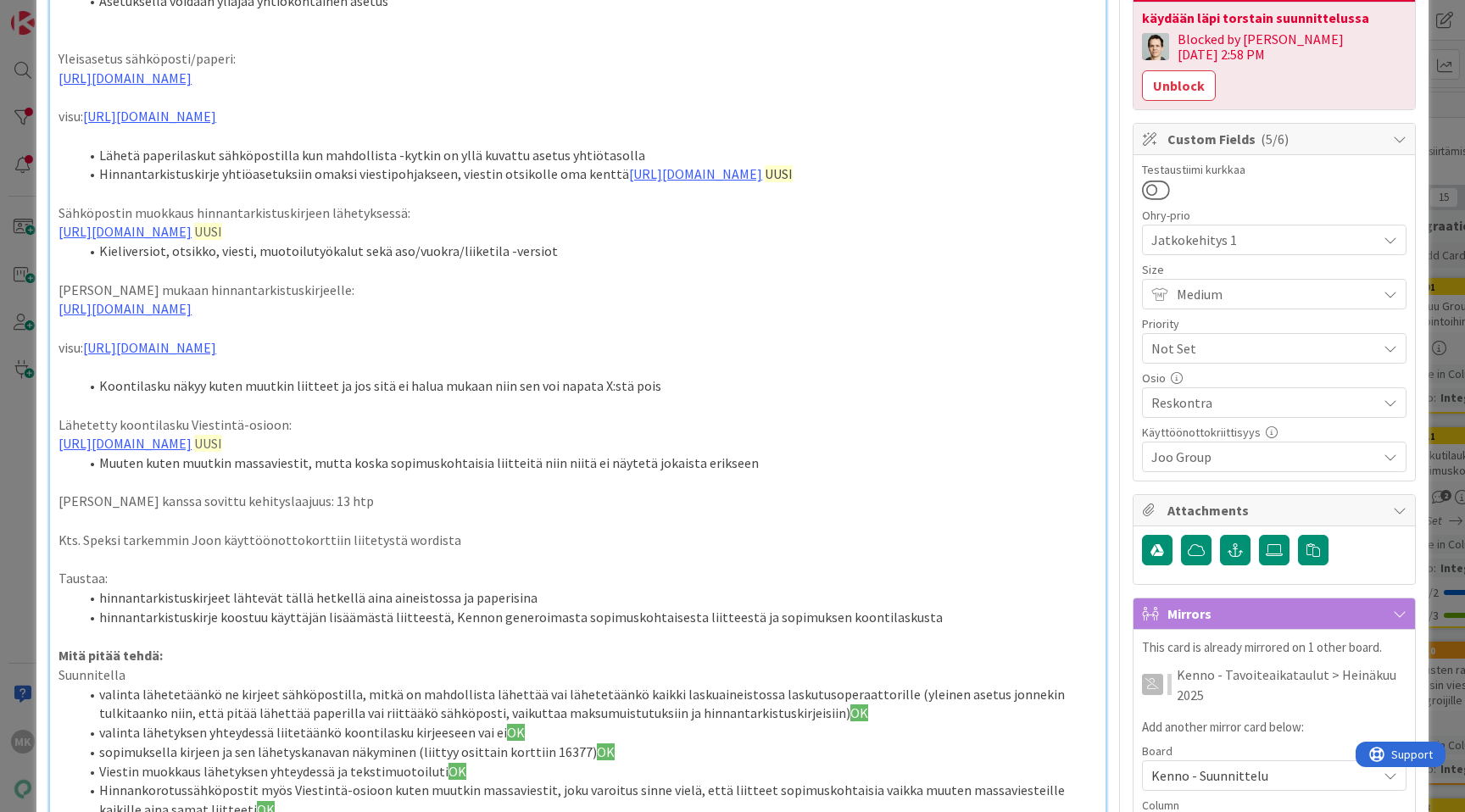
click at [509, 341] on div "Suunnitteluratkaisu: Sopimuskohtainen valinta sähköposti/paperi: https://www.fi…" at bounding box center [578, 653] width 1055 height 1638
click at [191, 240] on link "https://www.figma.com/proto/s06ePFuGvSFkRRSBp8p43G/Reskontra?page-id=0%3A1&node…" at bounding box center [124, 232] width 133 height 17
click at [497, 337] on div "Suunnitteluratkaisu: Sopimuskohtainen valinta sähköposti/paperi: https://www.fi…" at bounding box center [578, 653] width 1055 height 1638
click at [191, 240] on link "https://www.figma.com/proto/s06ePFuGvSFkRRSBp8p43G/Reskontra?page-id=0%3A1&node…" at bounding box center [124, 232] width 133 height 17
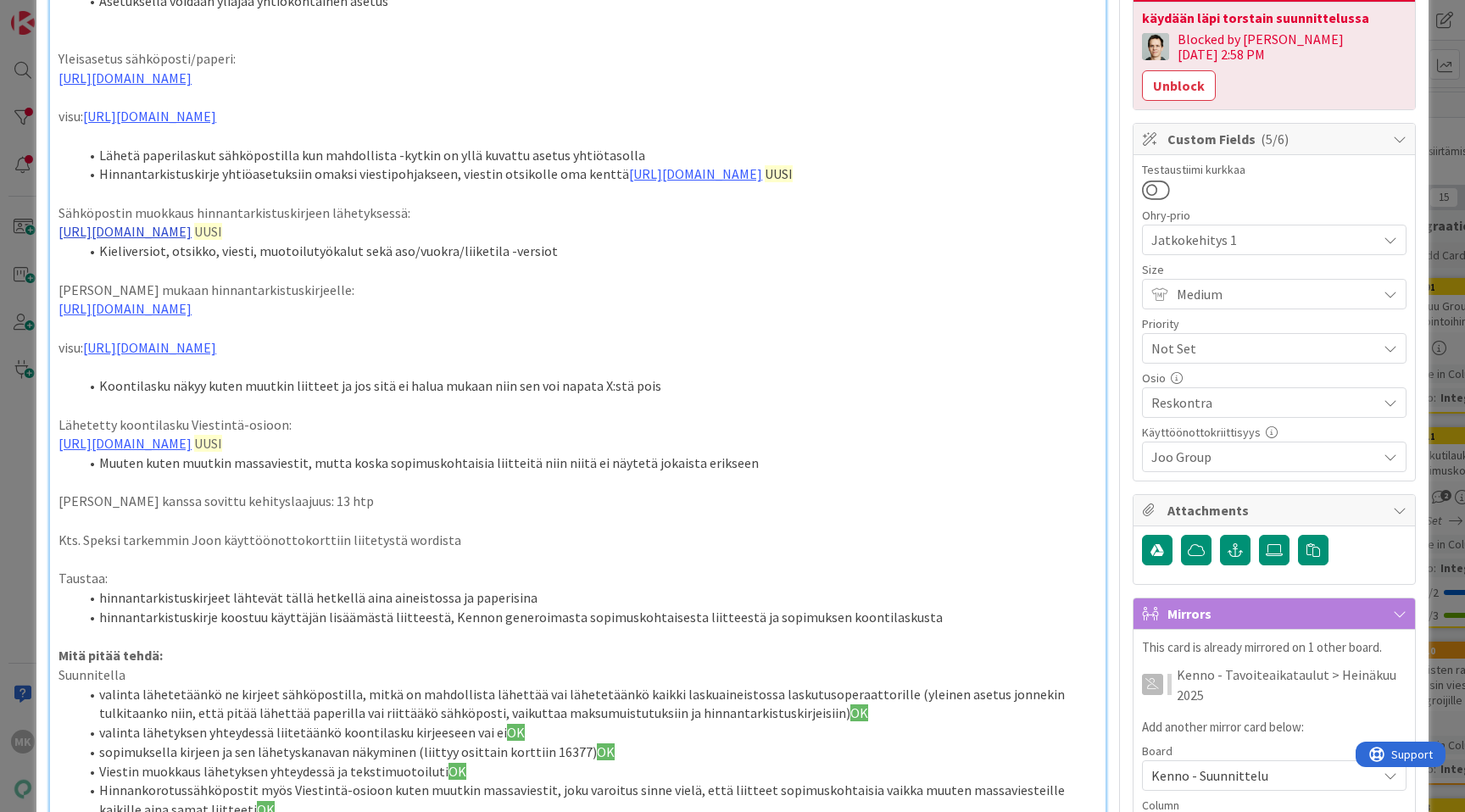
click at [191, 240] on link "https://www.figma.com/proto/s06ePFuGvSFkRRSBp8p43G/Reskontra?page-id=0%3A1&node…" at bounding box center [124, 232] width 133 height 17
click at [498, 342] on div "Suunnitteluratkaisu: Sopimuskohtainen valinta sähköposti/paperi: https://www.fi…" at bounding box center [578, 653] width 1055 height 1638
click at [191, 240] on link "https://www.figma.com/proto/s06ePFuGvSFkRRSBp8p43G/Reskontra?page-id=0%3A1&node…" at bounding box center [124, 232] width 133 height 17
click at [456, 340] on div "Suunnitteluratkaisu: Sopimuskohtainen valinta sähköposti/paperi: https://www.fi…" at bounding box center [578, 653] width 1055 height 1638
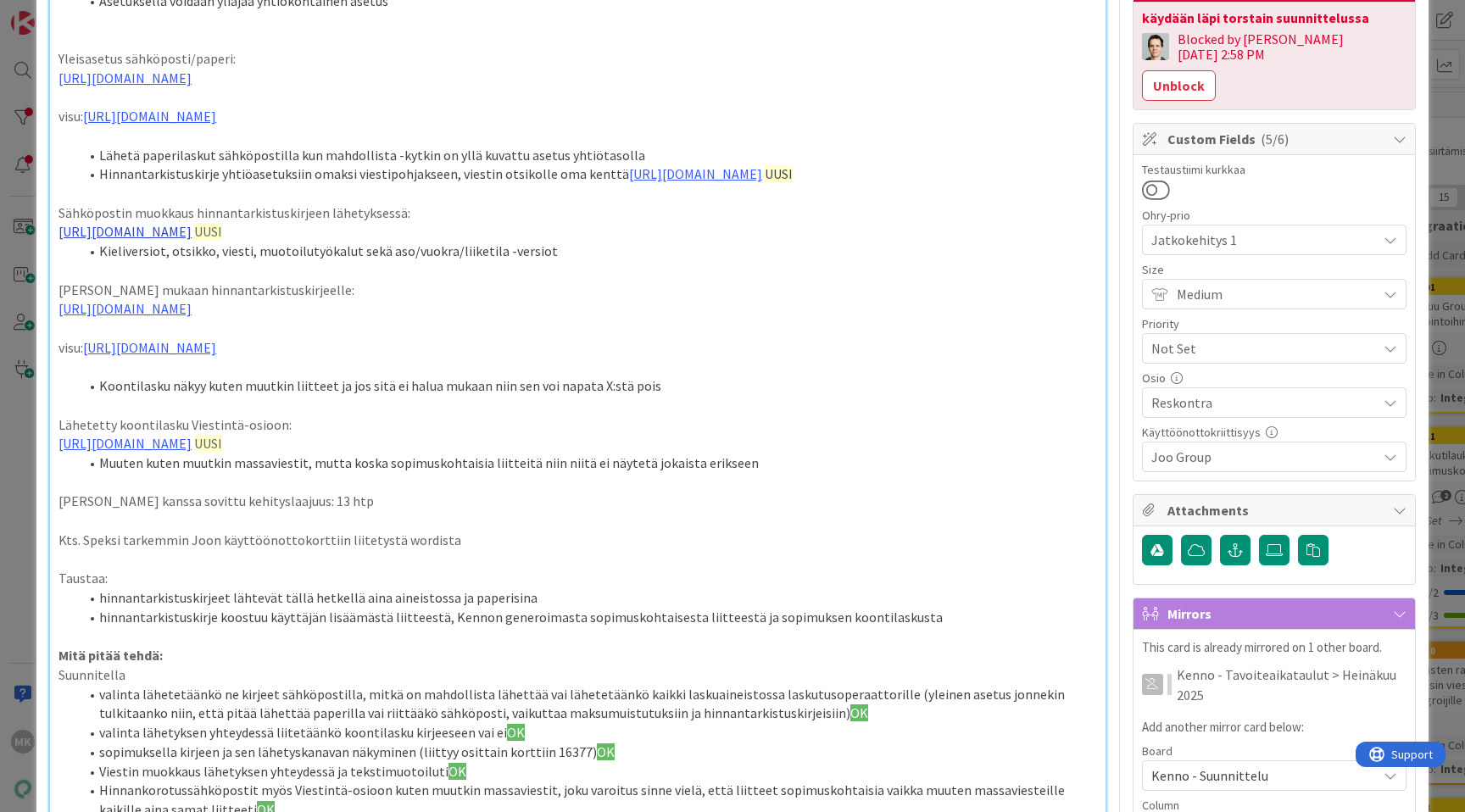
click at [191, 240] on link "https://www.figma.com/proto/s06ePFuGvSFkRRSBp8p43G/Reskontra?page-id=0%3A1&node…" at bounding box center [124, 232] width 133 height 17
click at [541, 343] on div "Suunnitteluratkaisu: Sopimuskohtainen valinta sähköposti/paperi: https://www.fi…" at bounding box center [578, 653] width 1055 height 1638
click at [191, 240] on link "https://www.figma.com/proto/s06ePFuGvSFkRRSBp8p43G/Reskontra?page-id=0%3A1&node…" at bounding box center [124, 232] width 133 height 17
click at [555, 340] on div "Suunnitteluratkaisu: Sopimuskohtainen valinta sähköposti/paperi: https://www.fi…" at bounding box center [578, 653] width 1055 height 1638
click at [694, 242] on p "https://www.figma.com/proto/s06ePFuGvSFkRRSBp8p43G/Reskontra?page-id=0%3A1&node…" at bounding box center [577, 232] width 1039 height 19
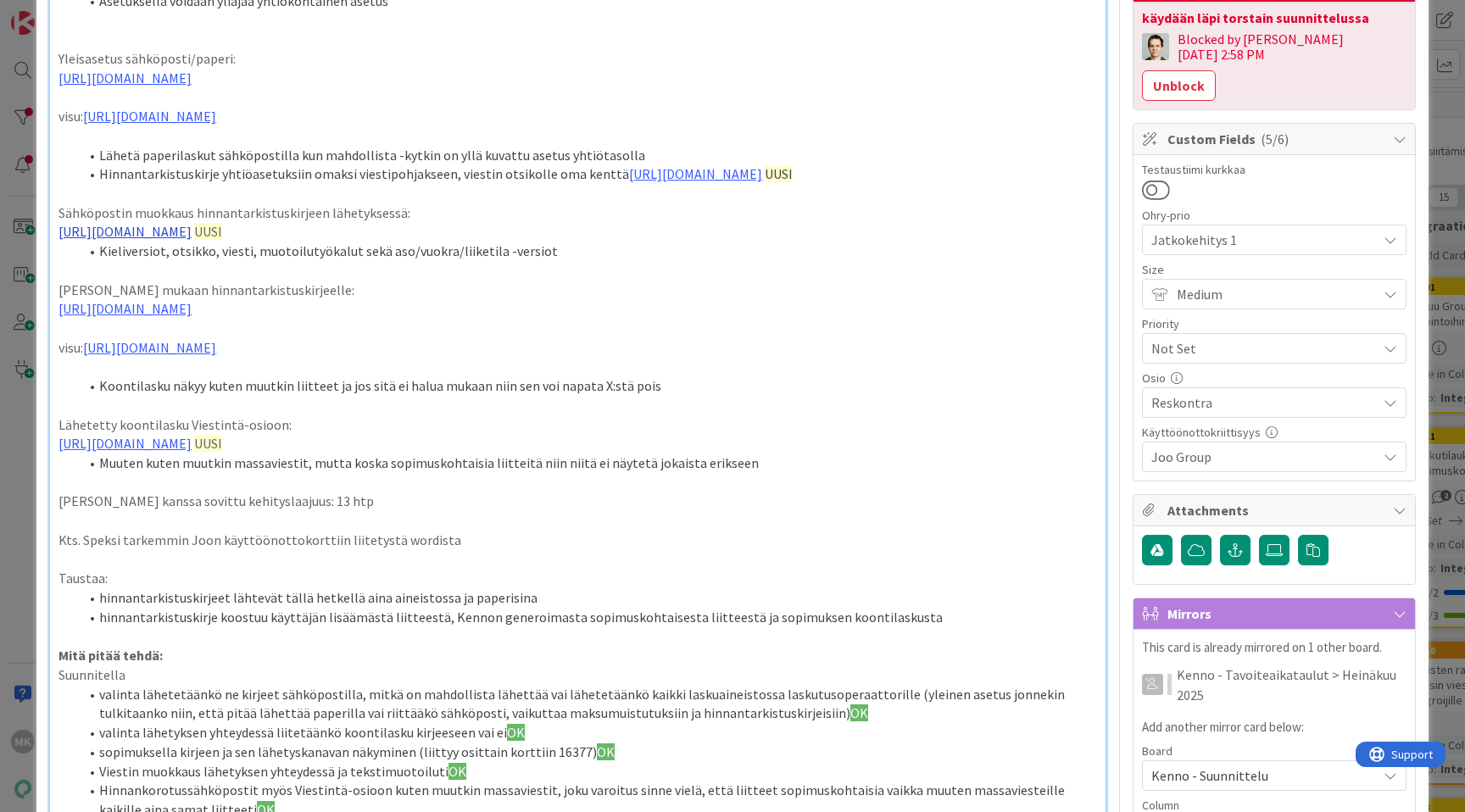
click at [191, 240] on link "https://www.figma.com/proto/s06ePFuGvSFkRRSBp8p43G/Reskontra?page-id=0%3A1&node…" at bounding box center [124, 232] width 133 height 17
click at [625, 339] on div "Suunnitteluratkaisu: Sopimuskohtainen valinta sähköposti/paperi: https://www.fi…" at bounding box center [578, 653] width 1055 height 1638
click at [191, 240] on link "https://www.figma.com/proto/s06ePFuGvSFkRRSBp8p43G/Reskontra?page-id=0%3A1&node…" at bounding box center [124, 232] width 133 height 17
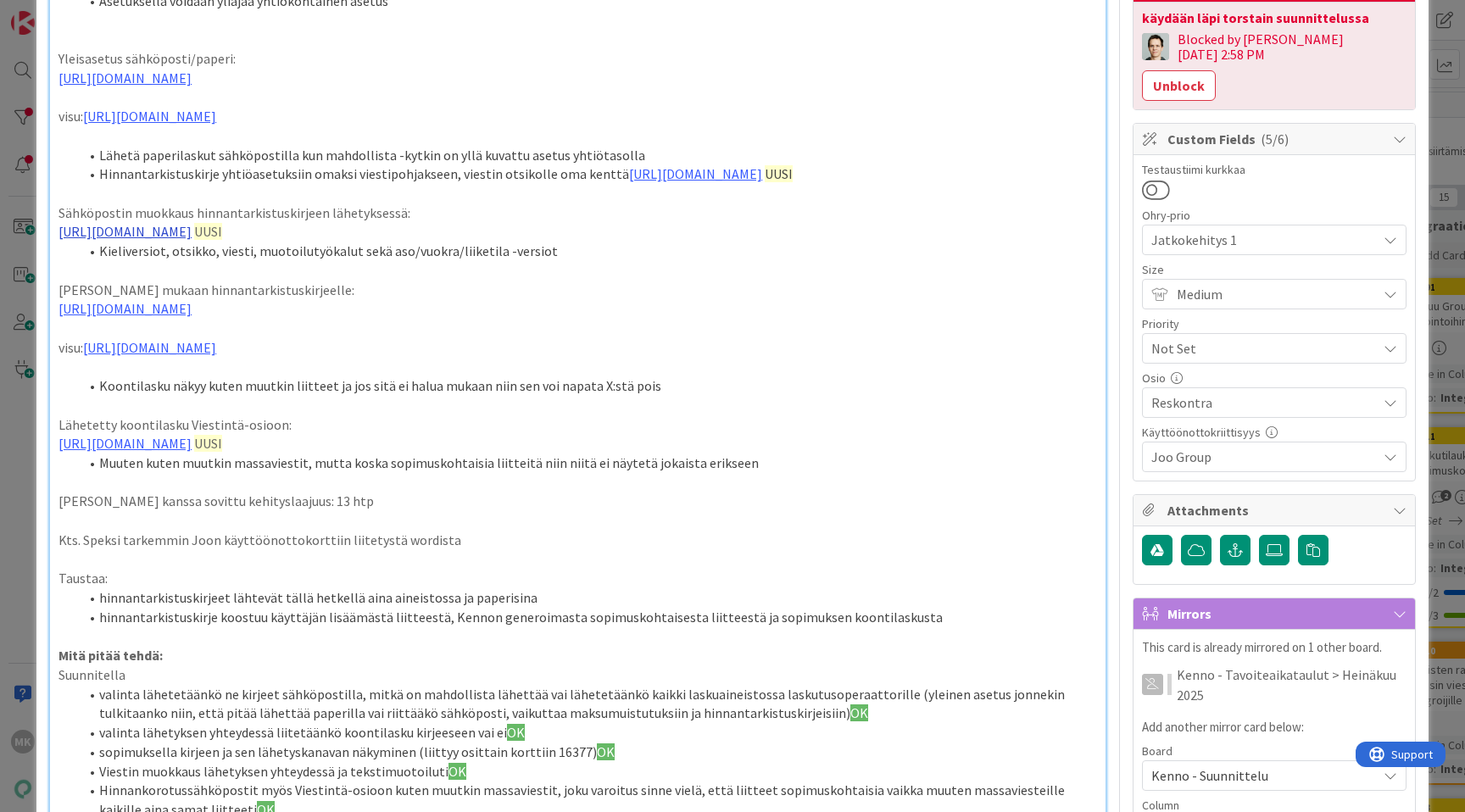
click at [191, 240] on link "https://www.figma.com/proto/s06ePFuGvSFkRRSBp8p43G/Reskontra?page-id=0%3A1&node…" at bounding box center [124, 232] width 133 height 17
click at [557, 242] on p "https://www.figma.com/proto/s06ePFuGvSFkRRSBp8p43G/Reskontra?page-id=0%3A1&node…" at bounding box center [577, 232] width 1039 height 19
click at [139, 240] on link "https://www.figma.com/proto/s06ePFuGvSFkRRSBp8p43G/Reskontra?page-id=0%3A1&node…" at bounding box center [124, 232] width 133 height 17
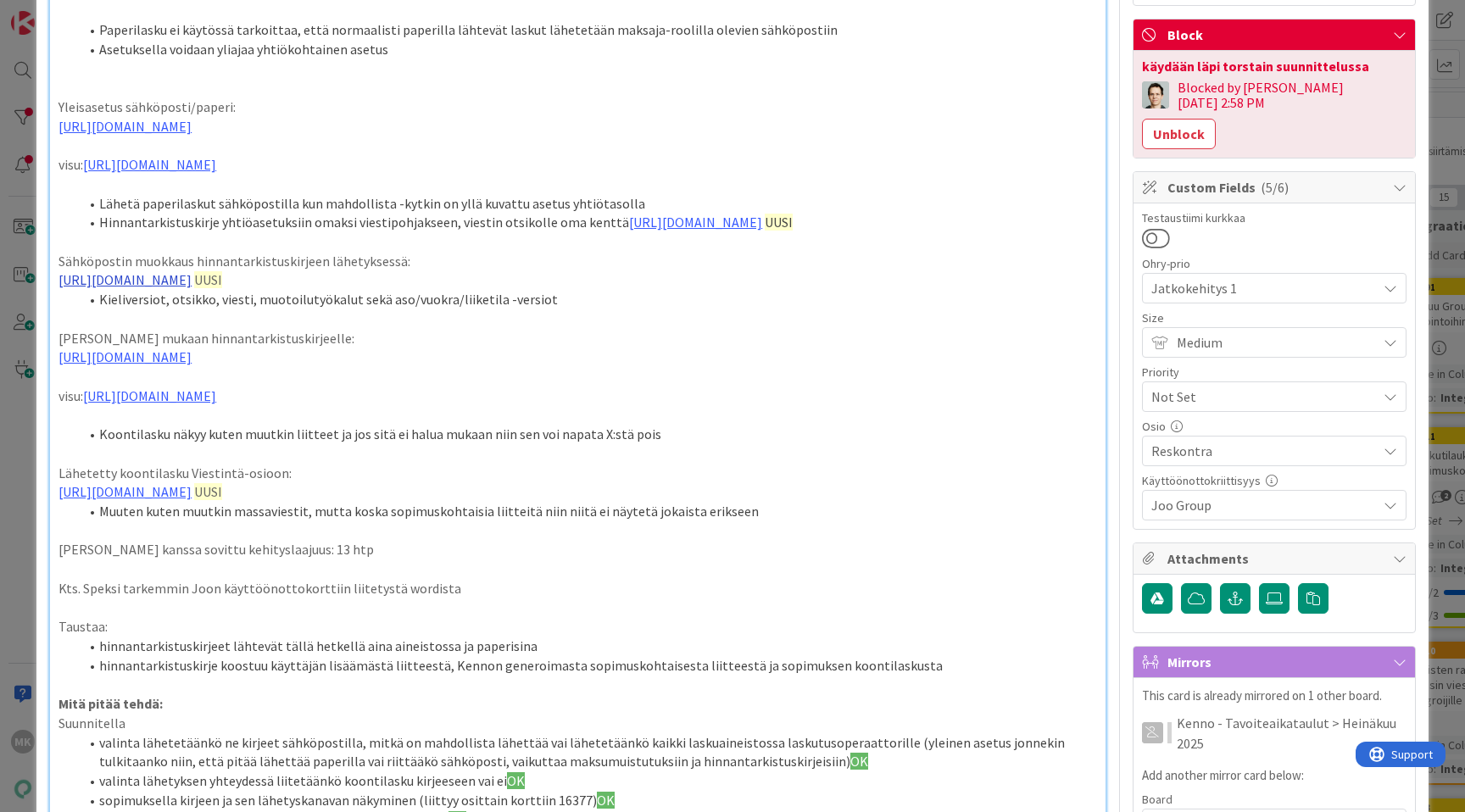
scroll to position [200, 0]
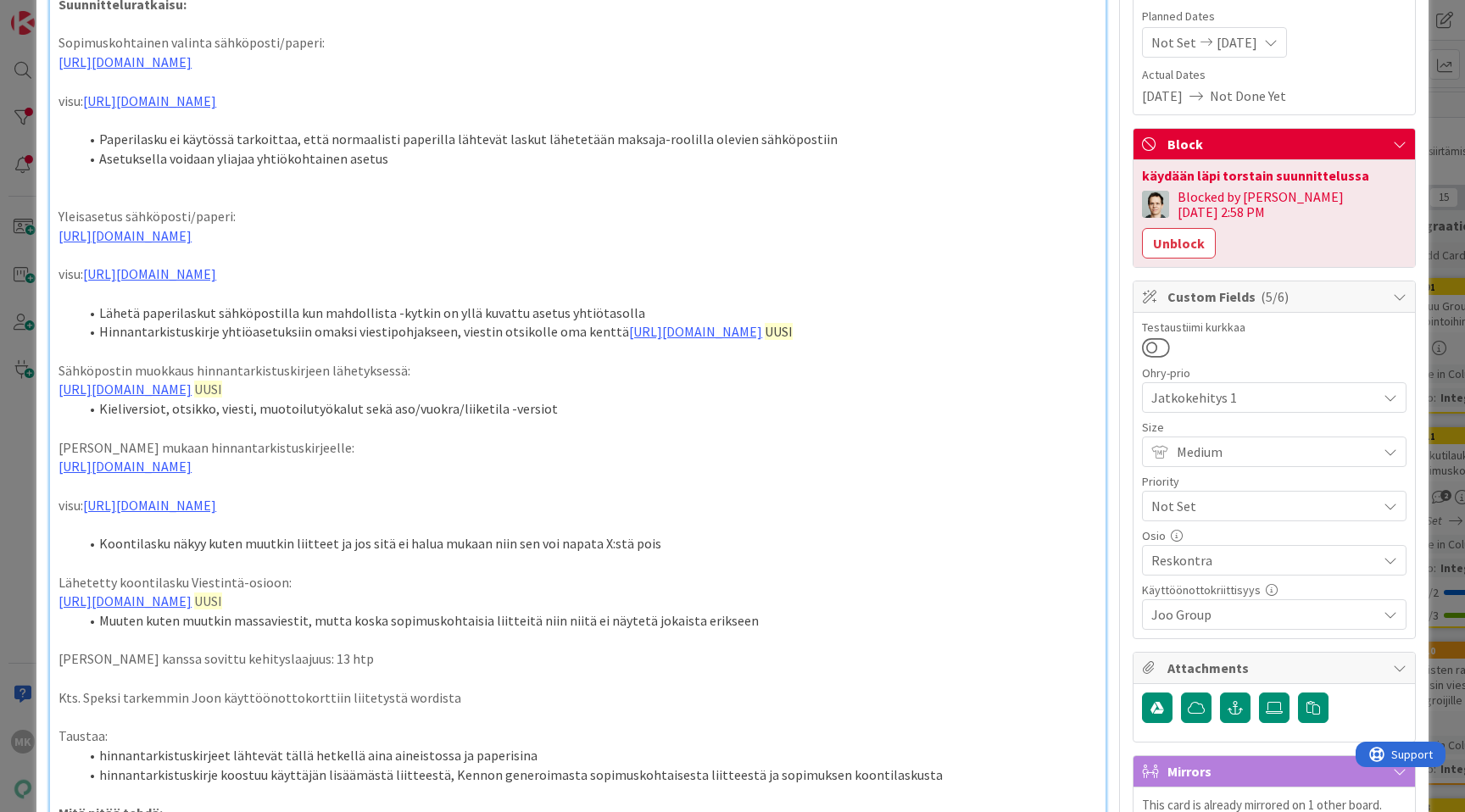
click at [592, 419] on li "Kieliversiot, otsikko, viesti, muotoilutyökalut sekä aso/vuokra/liiketila -vers…" at bounding box center [588, 409] width 1018 height 19
click at [191, 397] on link "https://www.figma.com/proto/s06ePFuGvSFkRRSBp8p43G/Reskontra?page-id=0%3A1&node…" at bounding box center [124, 389] width 133 height 17
click at [508, 503] on div "Suunnitteluratkaisu: Sopimuskohtainen valinta sähköposti/paperi: https://www.fi…" at bounding box center [578, 810] width 1055 height 1638
click at [191, 397] on link "https://www.figma.com/proto/s06ePFuGvSFkRRSBp8p43G/Reskontra?page-id=0%3A1&node…" at bounding box center [124, 389] width 133 height 17
click at [487, 419] on li "Kieliversiot, otsikko, viesti, muotoilutyökalut sekä aso/vuokra/liiketila -vers…" at bounding box center [588, 409] width 1018 height 19
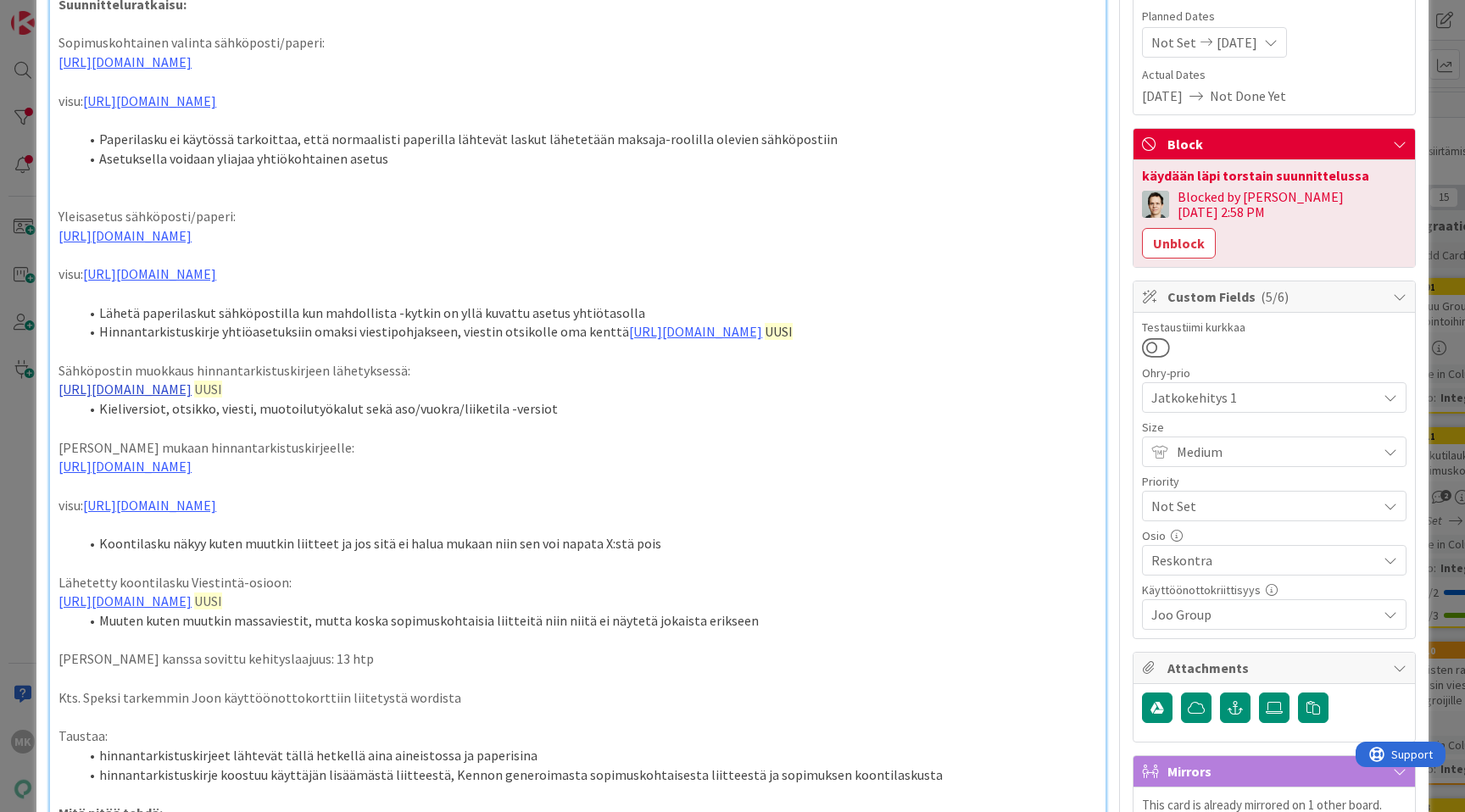
click at [191, 397] on link "https://www.figma.com/proto/s06ePFuGvSFkRRSBp8p43G/Reskontra?page-id=0%3A1&node…" at bounding box center [124, 389] width 133 height 17
click at [569, 476] on p "https://www.figma.com/proto/s06ePFuGvSFkRRSBp8p43G/Reskontra?page-id=0%3A1&node…" at bounding box center [577, 467] width 1039 height 19
click at [100, 397] on link "https://www.figma.com/proto/s06ePFuGvSFkRRSBp8p43G/Reskontra?page-id=0%3A1&node…" at bounding box center [124, 389] width 133 height 17
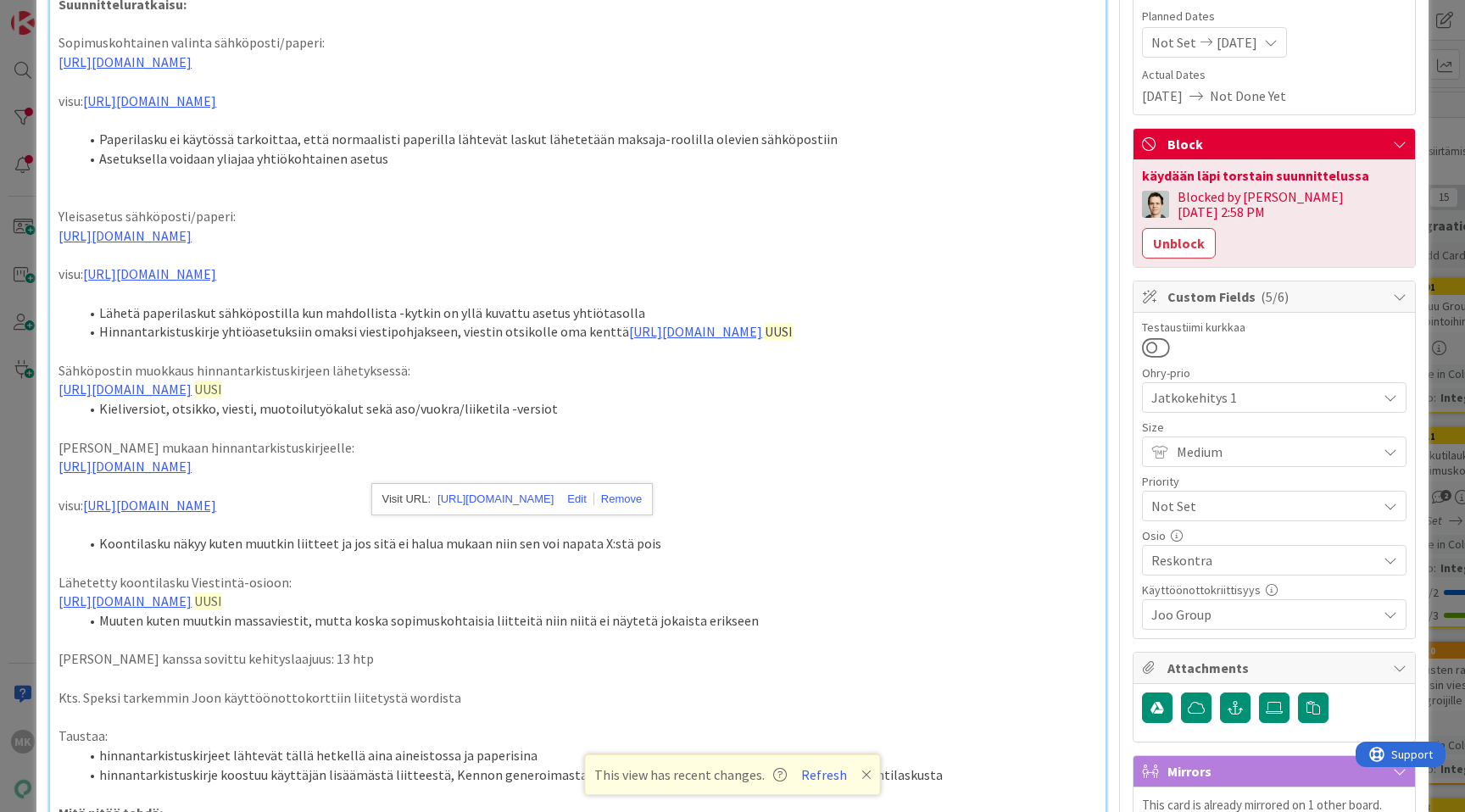
click at [420, 381] on p "Sähköpostin muokkaus hinnantarkistuskirjeen lähetyksessä:" at bounding box center [577, 370] width 1039 height 19
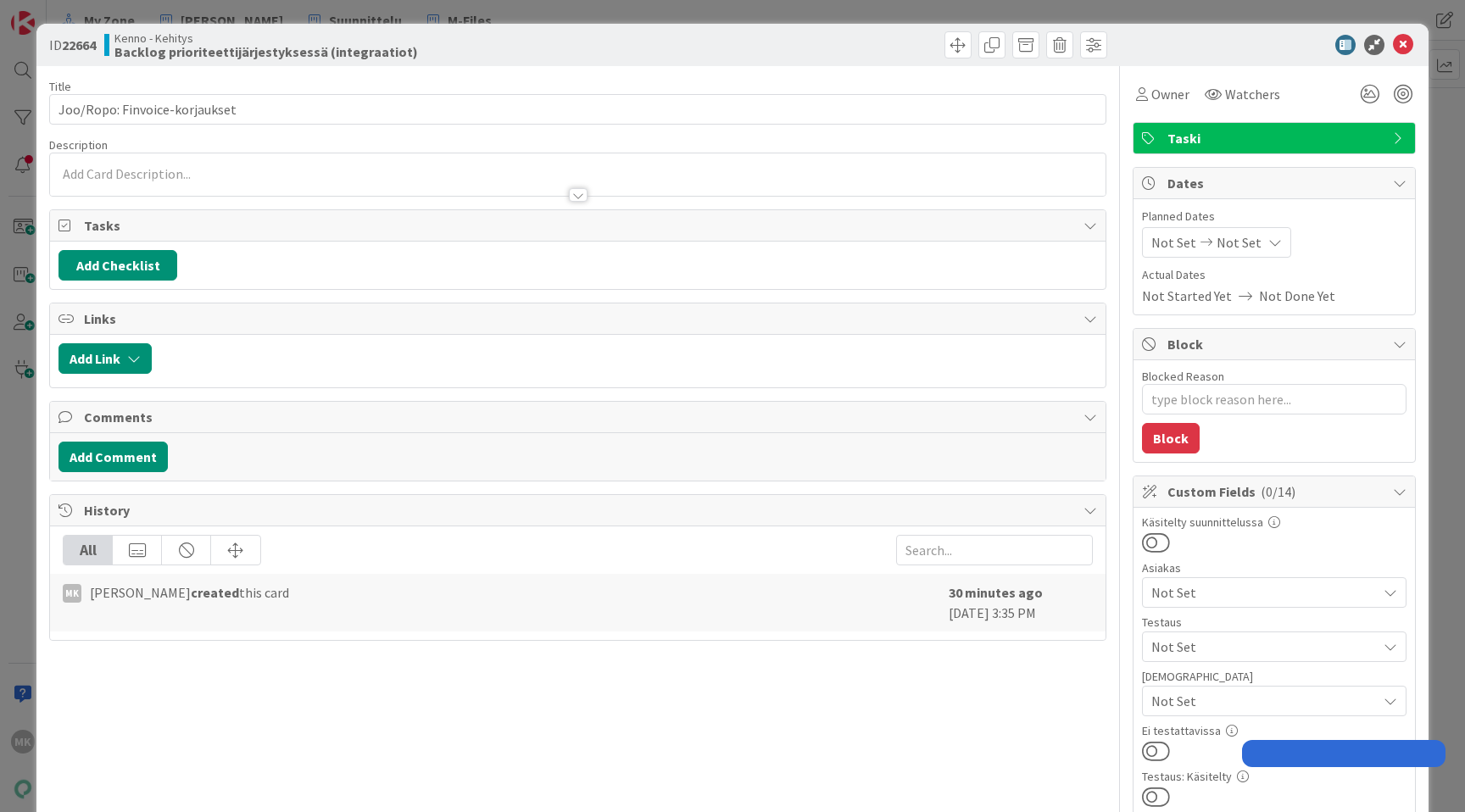
type textarea "x"
